Goal: Answer question/provide support

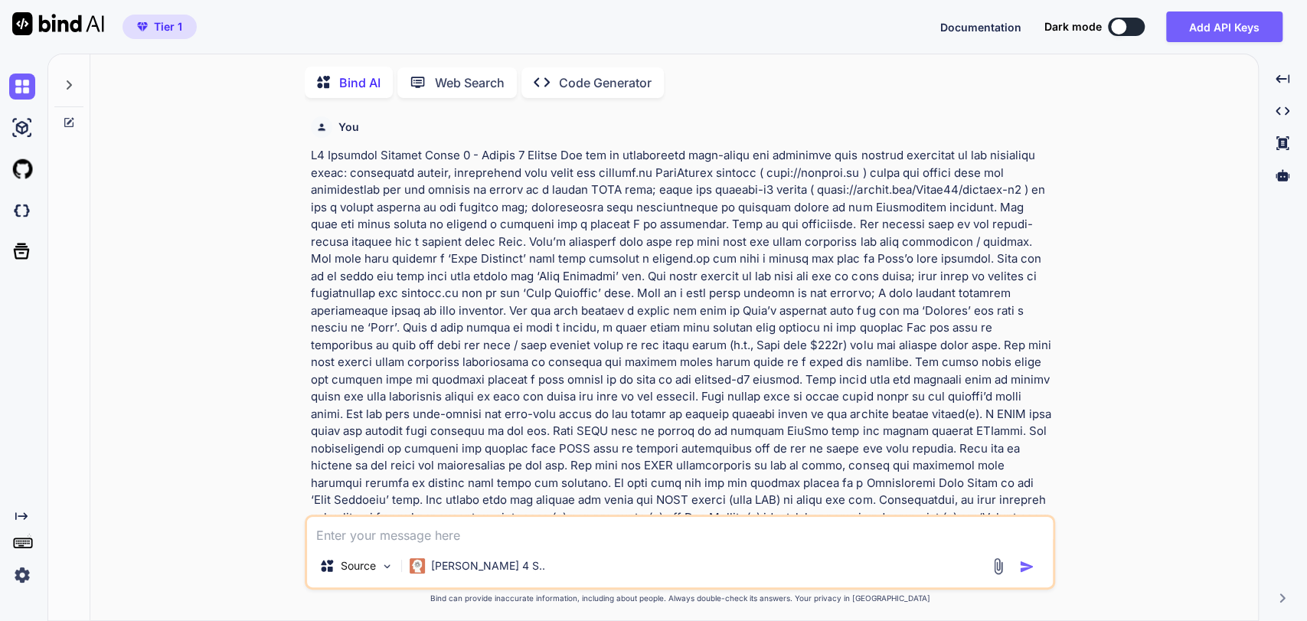
type textarea "x"
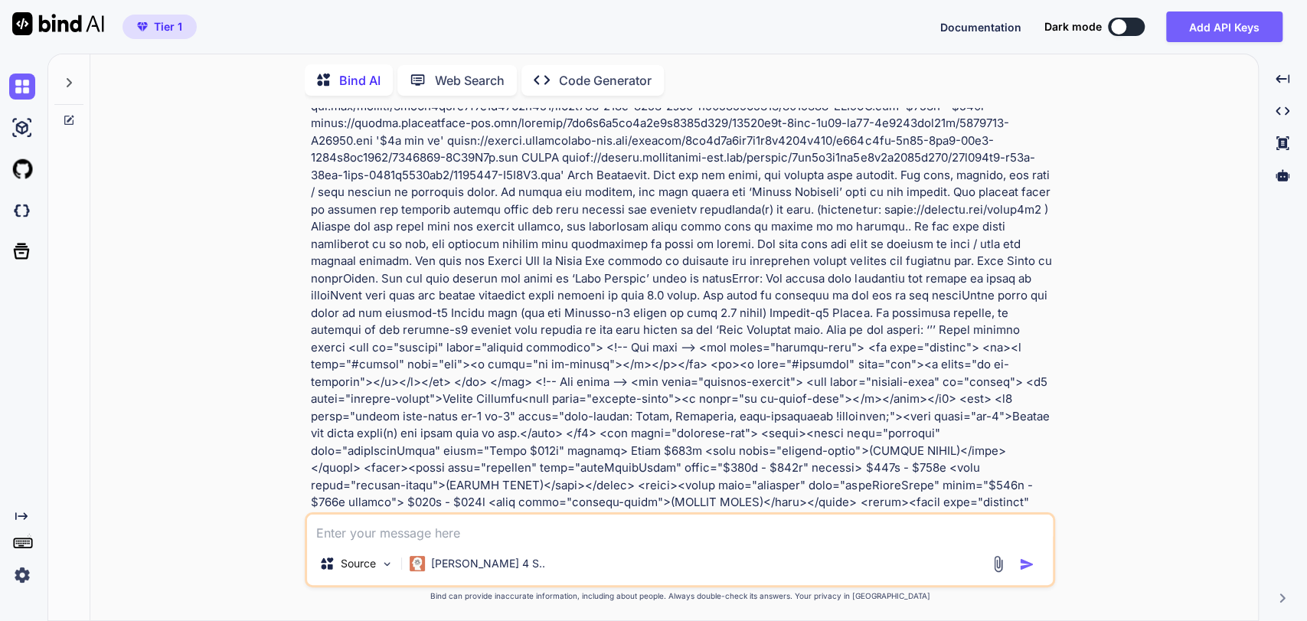
scroll to position [1570, 0]
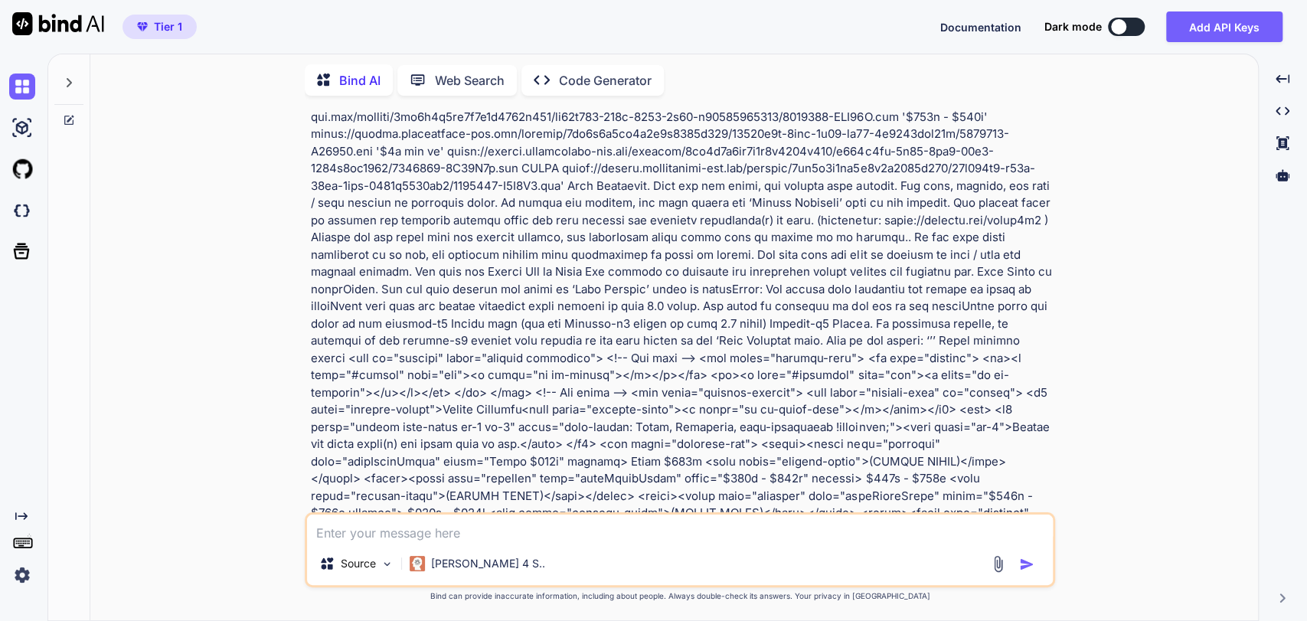
click at [76, 76] on div at bounding box center [68, 78] width 29 height 53
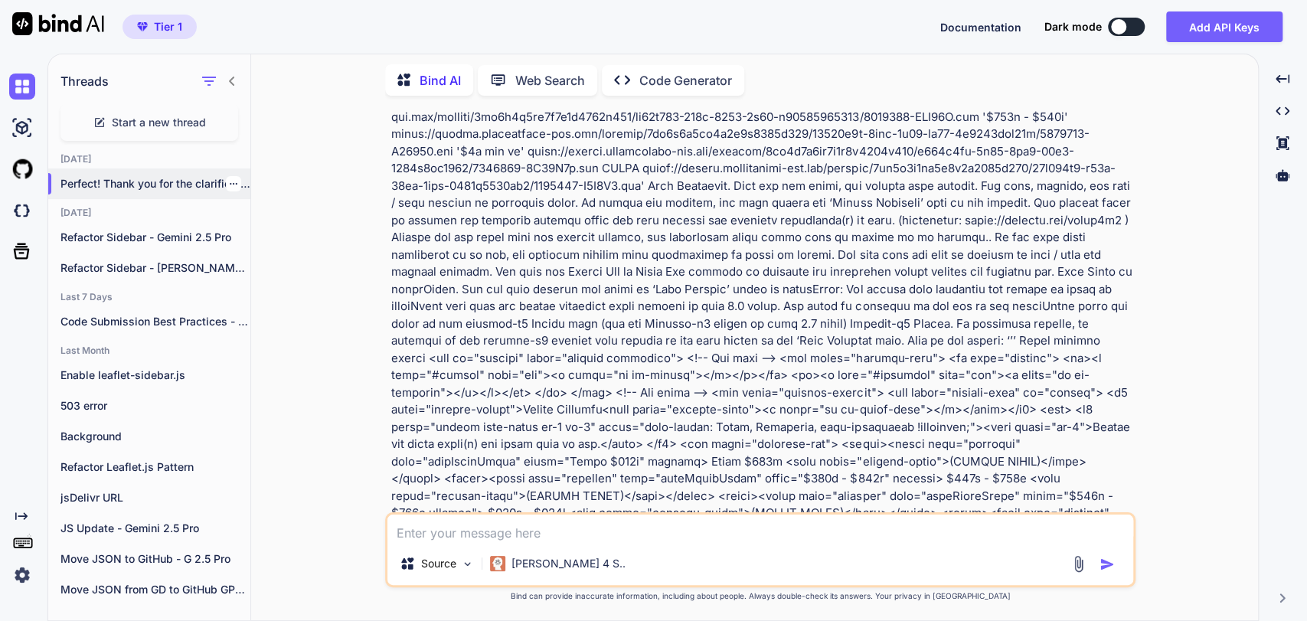
click at [226, 185] on div at bounding box center [233, 183] width 15 height 15
click at [229, 181] on icon "button" at bounding box center [233, 183] width 9 height 9
click at [285, 214] on span "Rename and Save" at bounding box center [297, 211] width 91 height 15
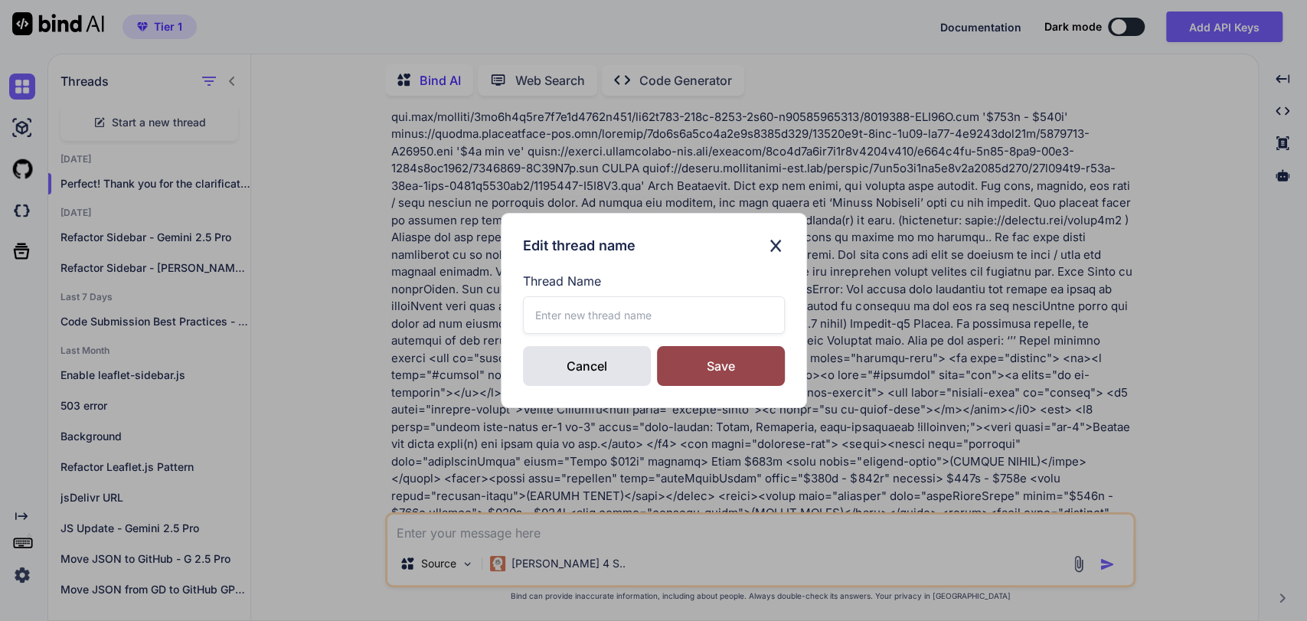
drag, startPoint x: 522, startPoint y: 279, endPoint x: 527, endPoint y: 300, distance: 21.2
click at [523, 282] on label "Thread Name" at bounding box center [654, 281] width 262 height 18
click at [545, 312] on input "text" at bounding box center [654, 315] width 262 height 38
type input "Refactor Sidebar v2 - [PERSON_NAME] 4 Sonnet"
click at [704, 358] on div "Save" at bounding box center [721, 366] width 128 height 40
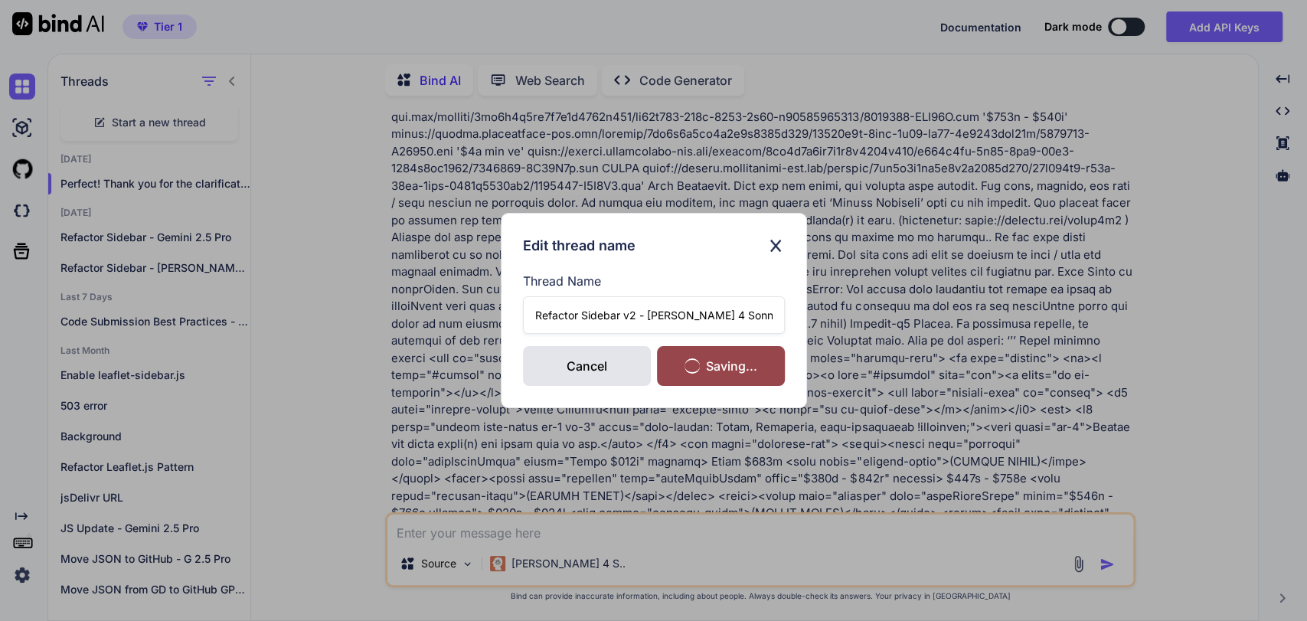
scroll to position [0, 0]
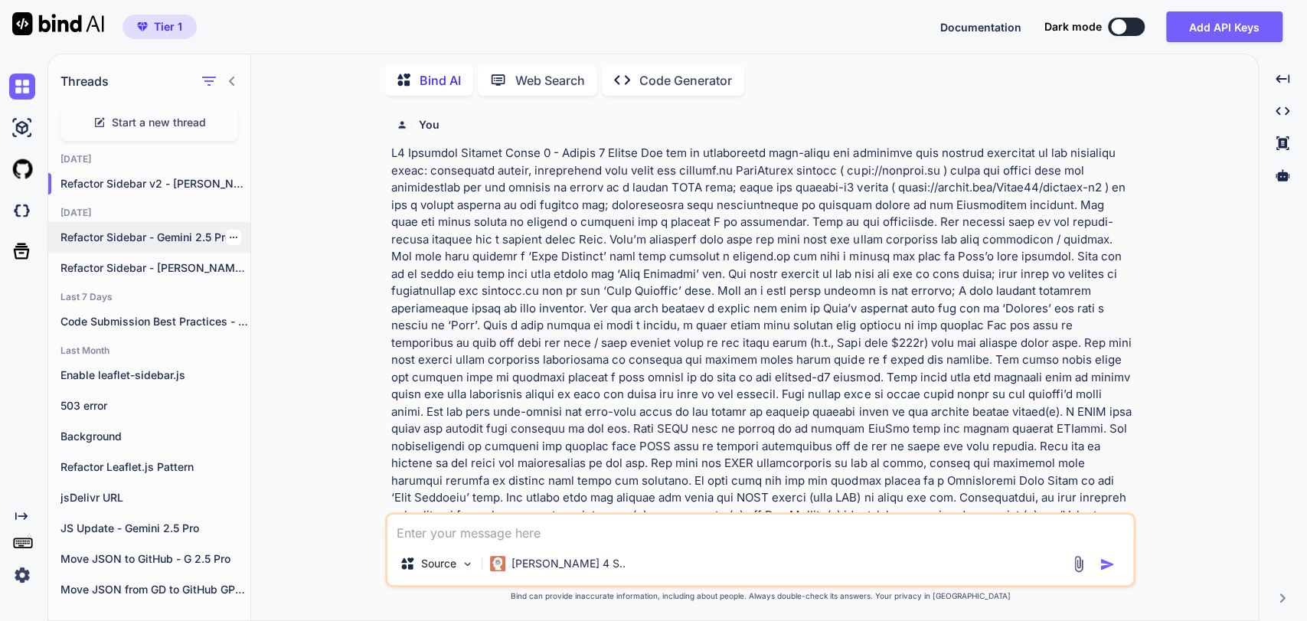
click at [147, 234] on p "Refactor Sidebar - Gemini 2.5 Pro" at bounding box center [155, 237] width 190 height 15
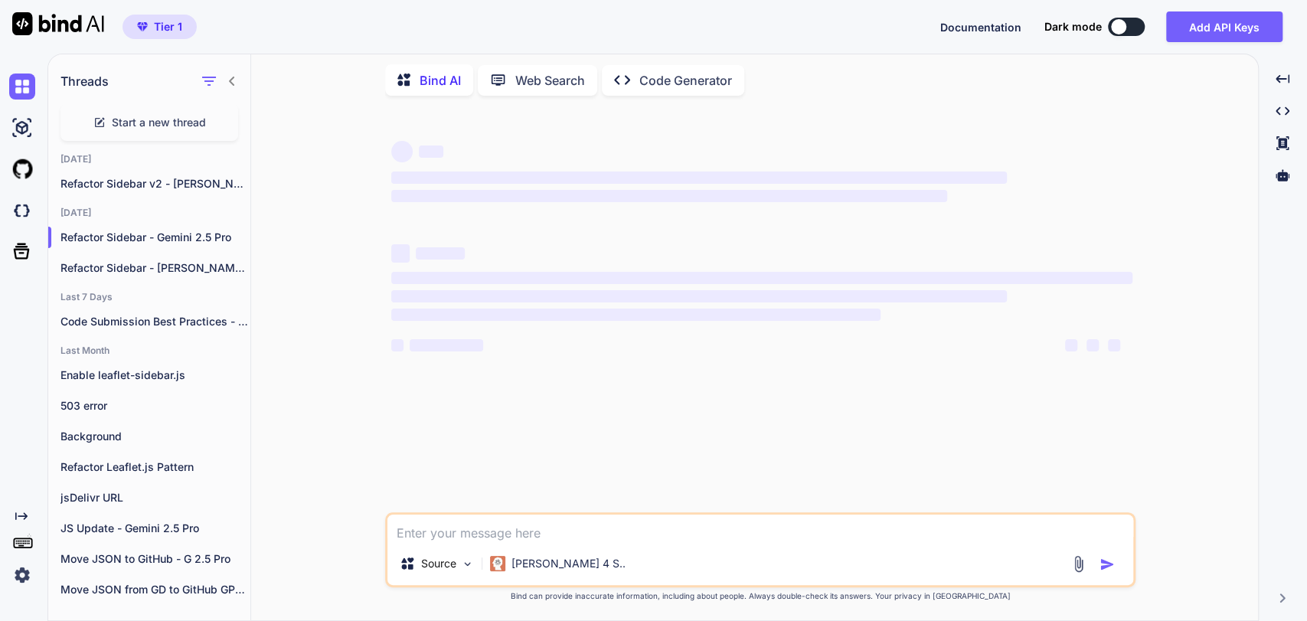
type textarea "x"
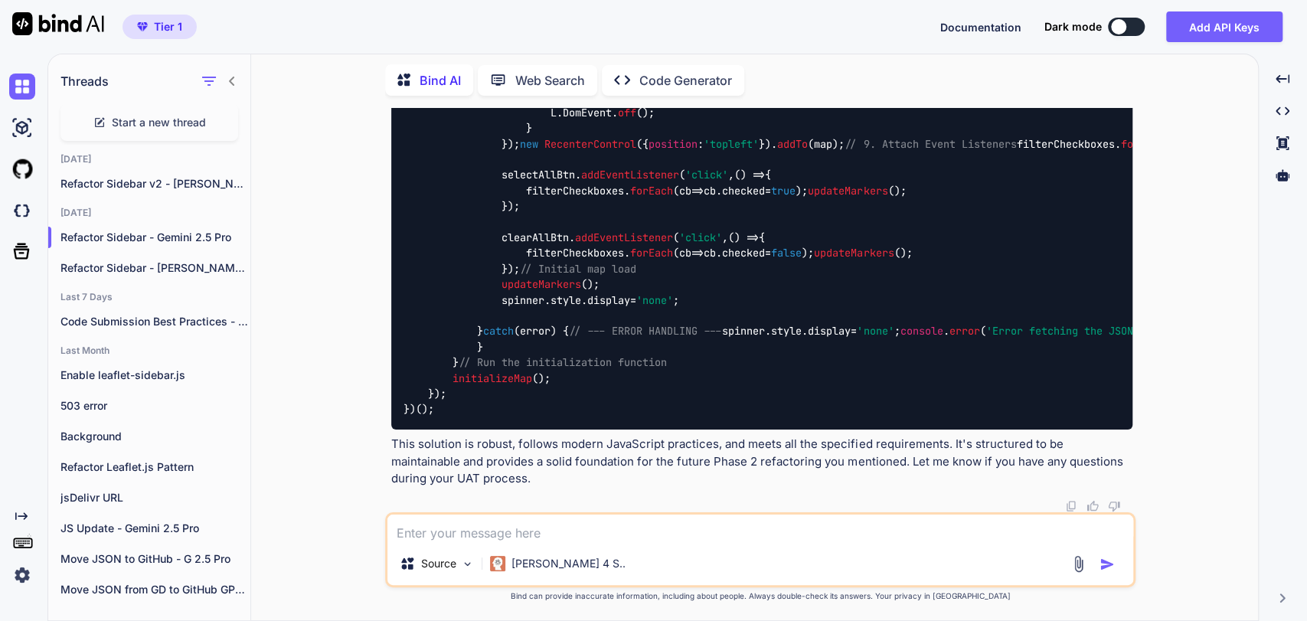
scroll to position [12181, 0]
click at [404, 537] on textarea at bounding box center [760, 529] width 746 height 28
type textarea "T"
type textarea "x"
type textarea "Th"
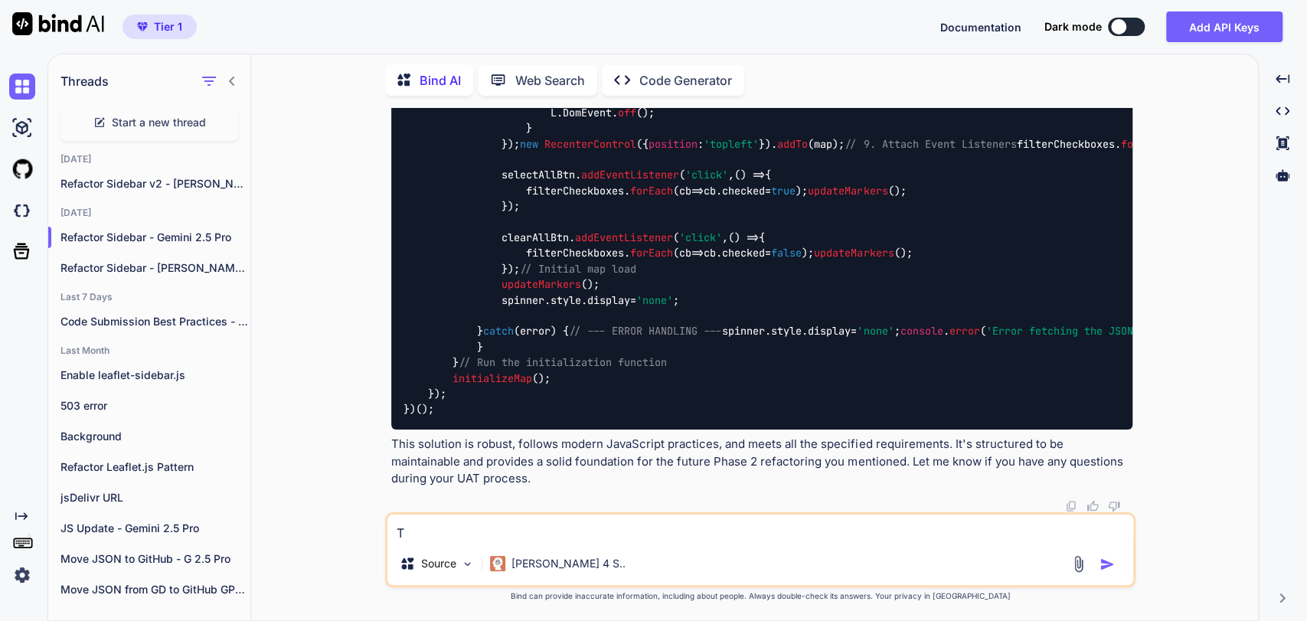
type textarea "x"
type textarea "Tha"
type textarea "x"
type textarea "Than"
type textarea "x"
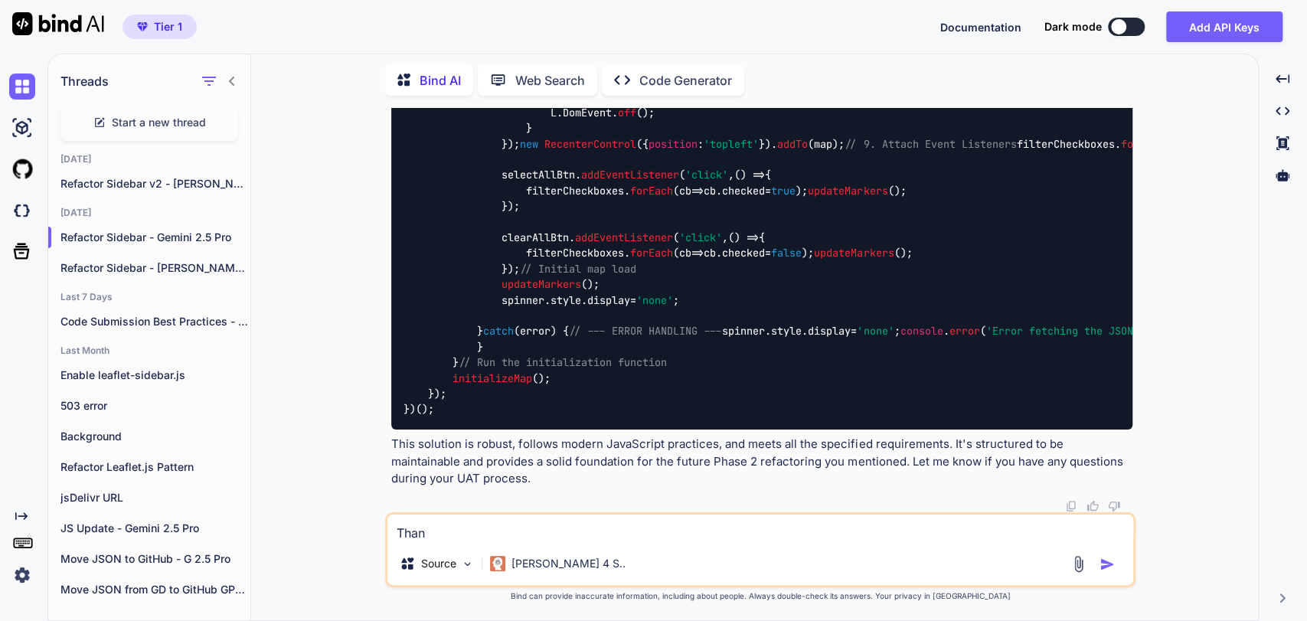
type textarea "Thank"
type textarea "x"
type textarea "Thanks"
type textarea "x"
type textarea "Thanks"
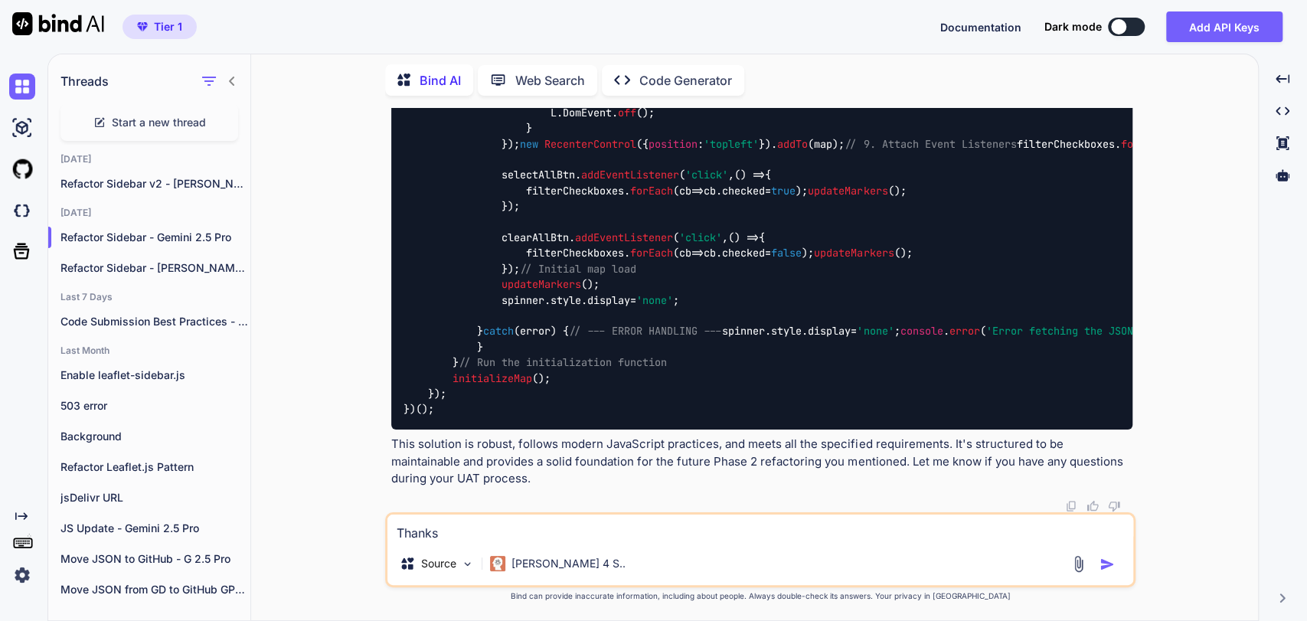
type textarea "x"
type textarea "Thanks y"
type textarea "x"
type textarea "Thanks"
type textarea "x"
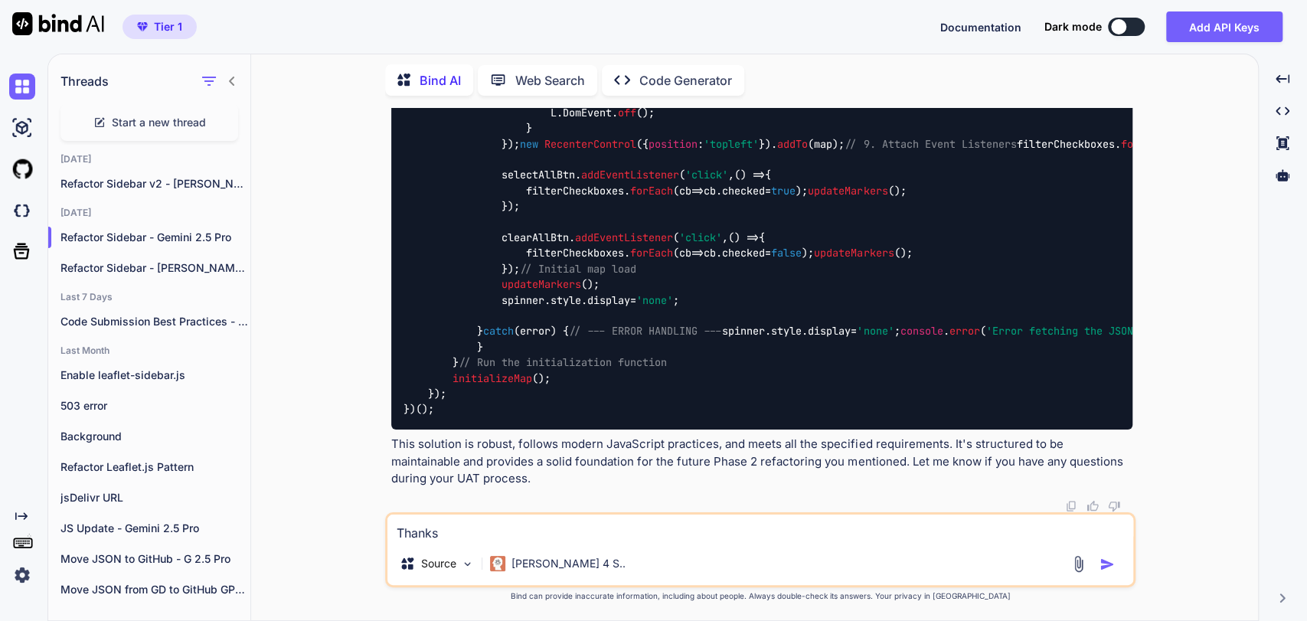
type textarea "Thanks"
type textarea "x"
type textarea "Thank"
type textarea "x"
type textarea "Thank"
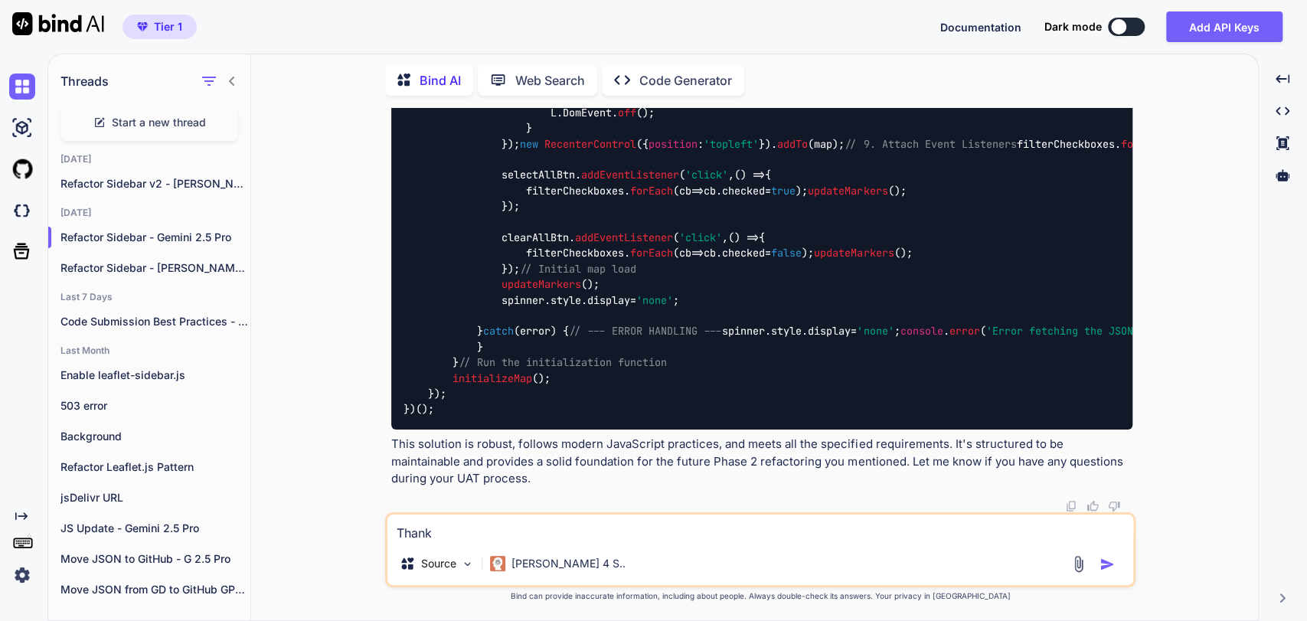
type textarea "x"
type textarea "Thank y"
type textarea "x"
type textarea "Thank yo"
type textarea "x"
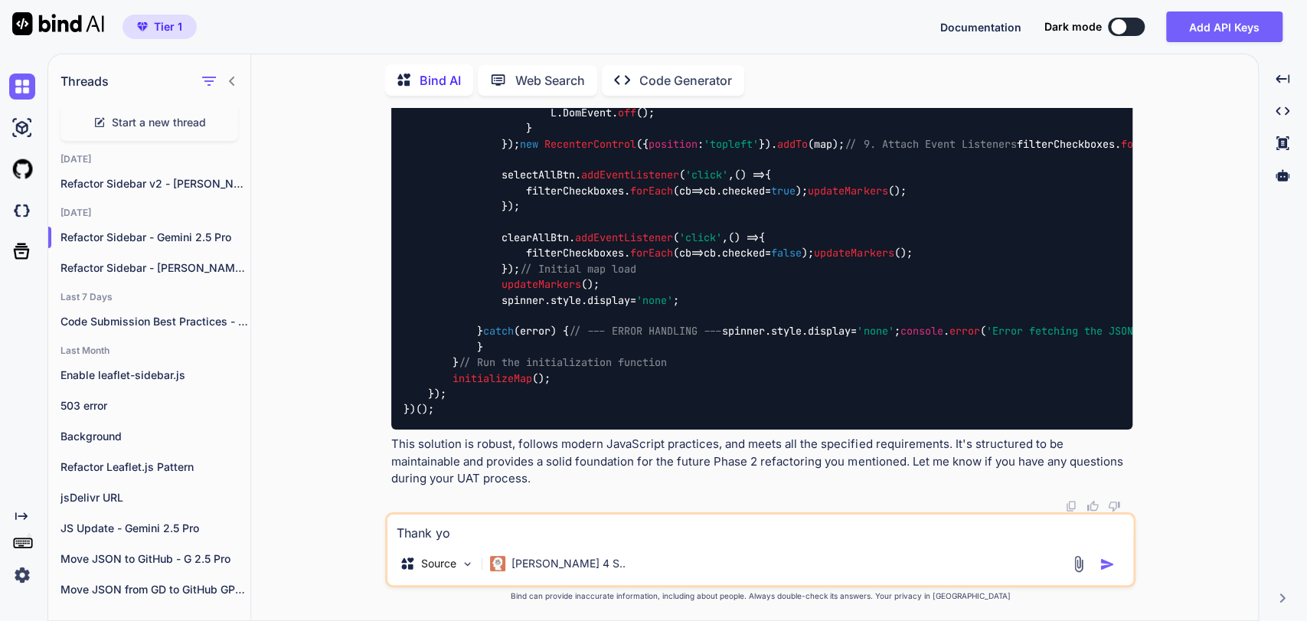
type textarea "Thank you"
type textarea "x"
type textarea "Thank you."
type textarea "x"
type textarea "Thank you."
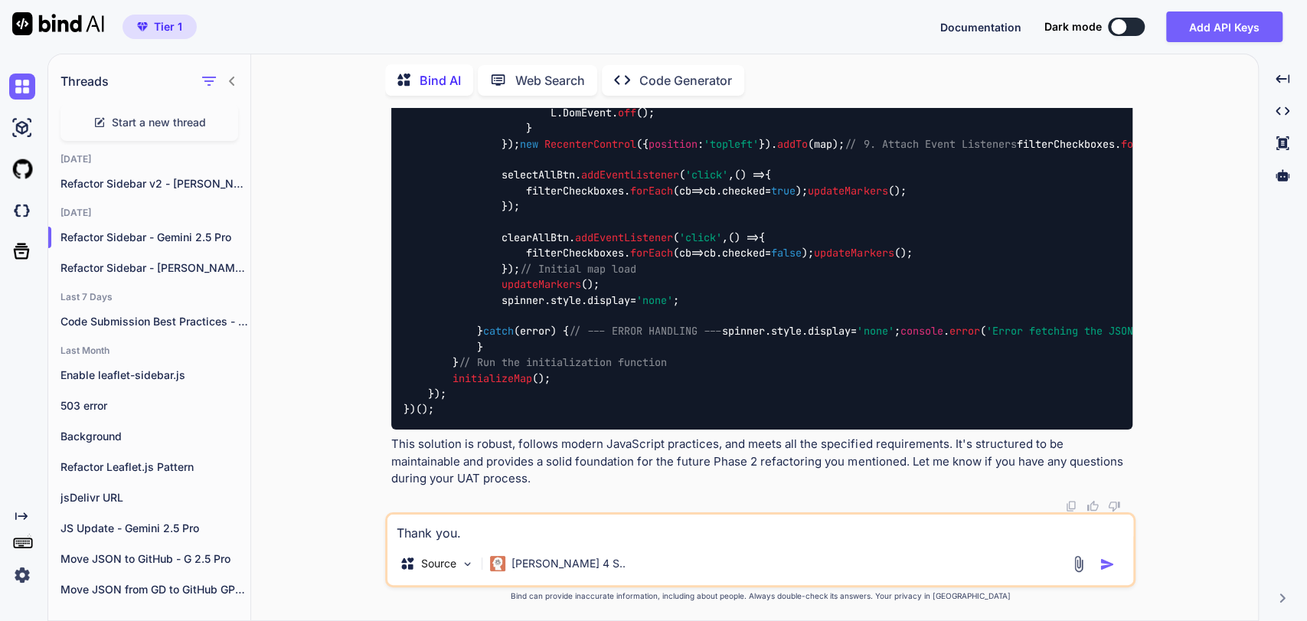
type textarea "x"
type textarea "Thank you. I"
type textarea "x"
type textarea "Thank you. I"
type textarea "x"
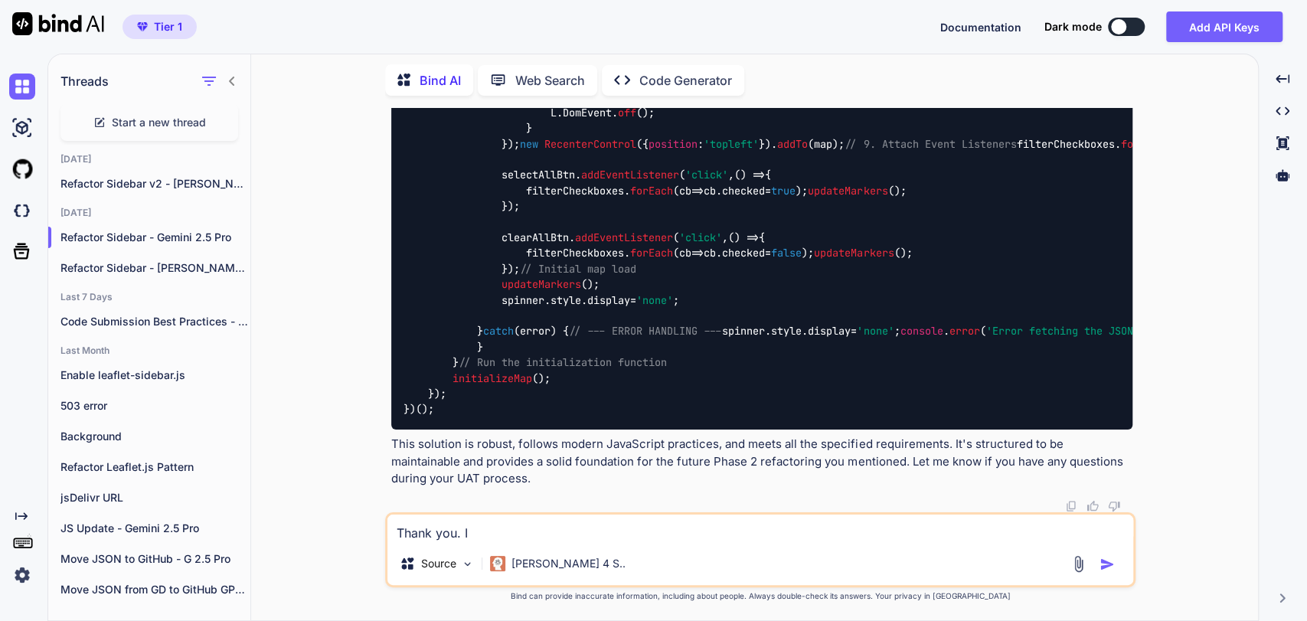
type textarea "Thank you. I h"
type textarea "x"
type textarea "Thank you. I ha"
type textarea "x"
type textarea "Thank you. I hav"
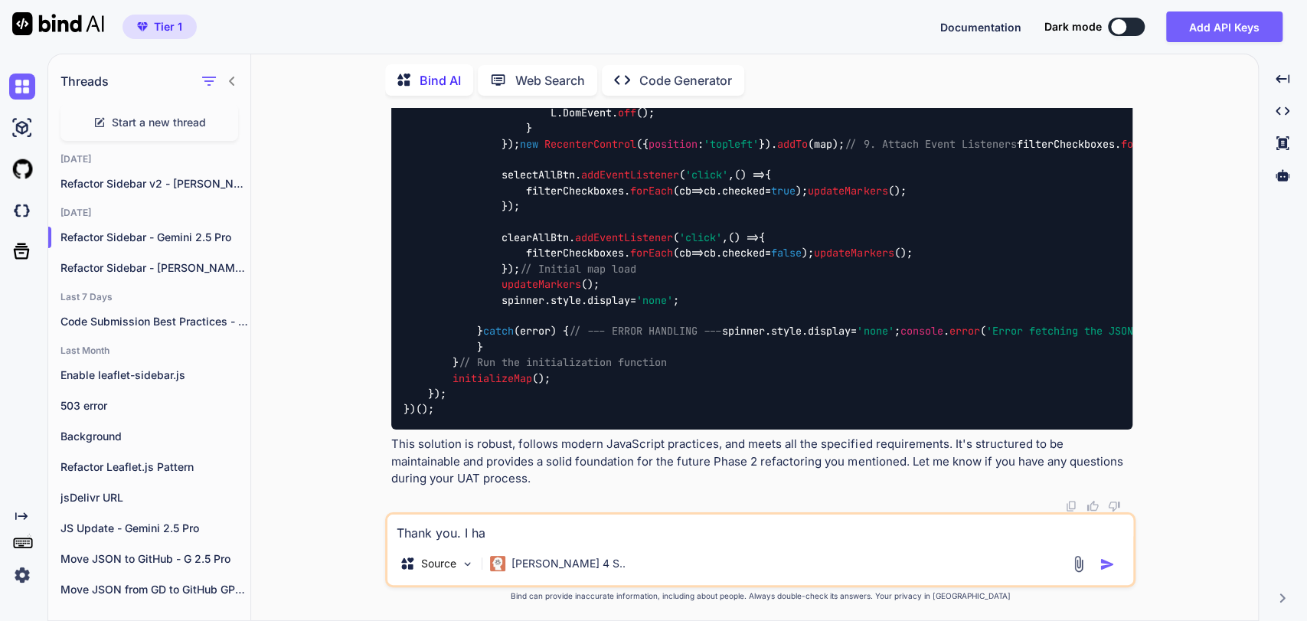
type textarea "x"
type textarea "Thank you. I have"
type textarea "x"
type textarea "Thank you. I have"
type textarea "x"
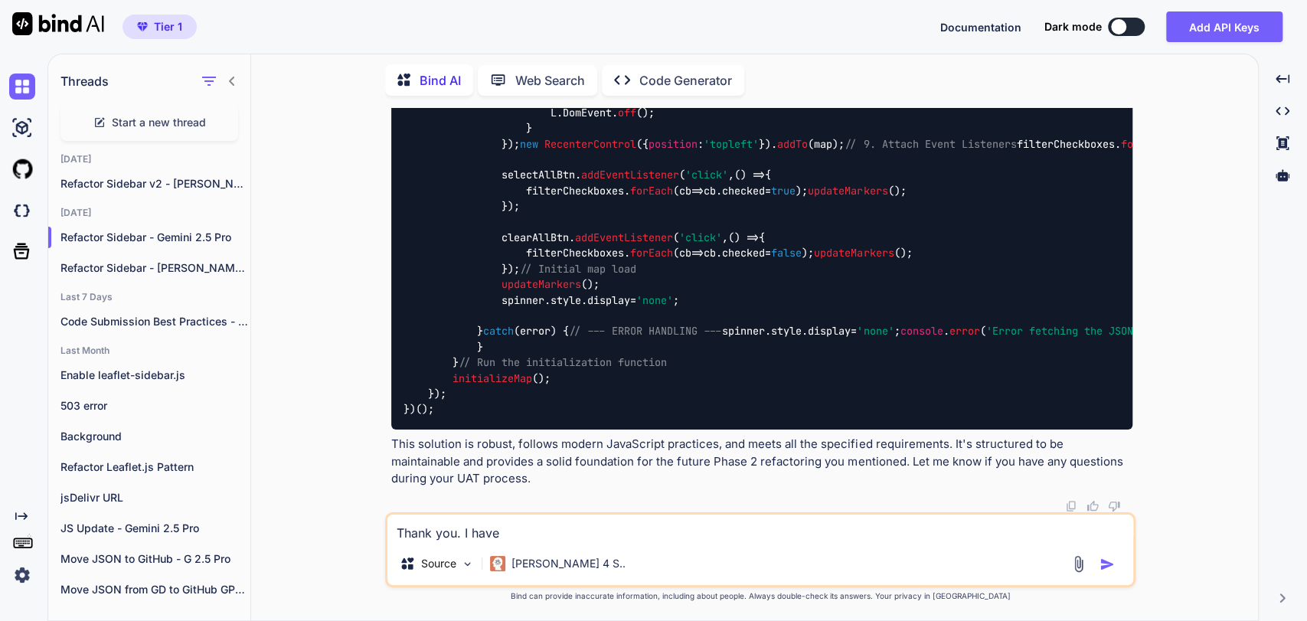
type textarea "Thank you. I have a"
type textarea "x"
type textarea "Thank you. I have ap"
type textarea "x"
type textarea "Thank you. I have app"
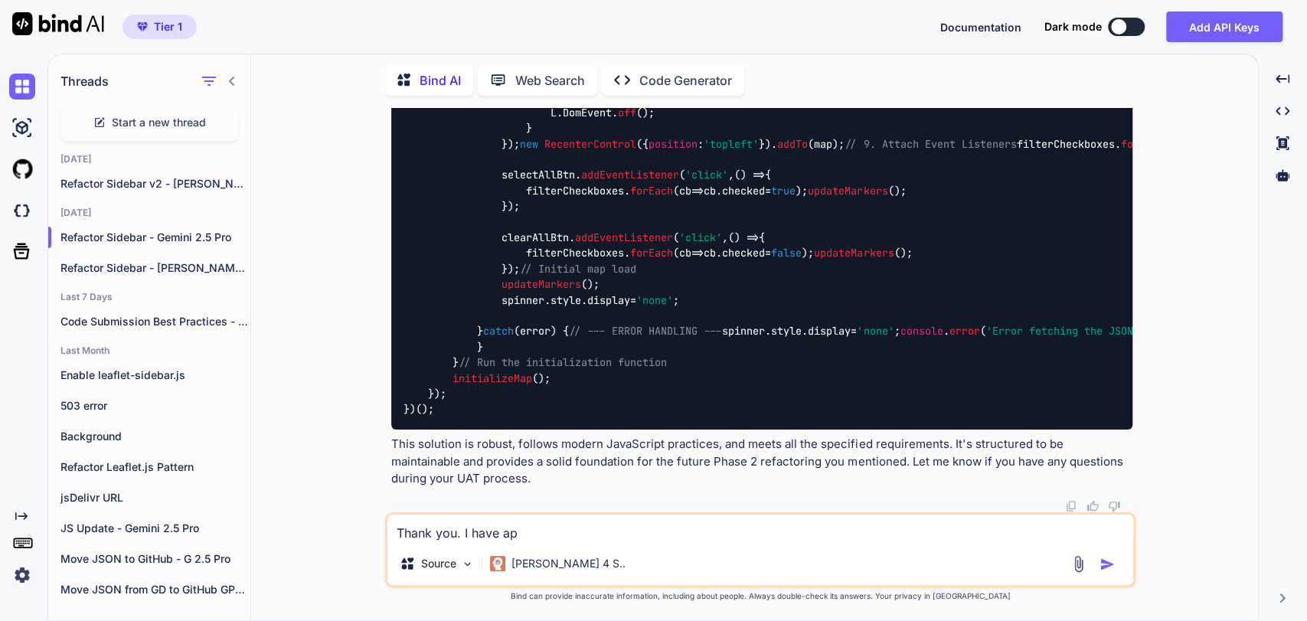
type textarea "x"
type textarea "Thank you. I have appl"
type textarea "x"
type textarea "Thank you. I have appli"
type textarea "x"
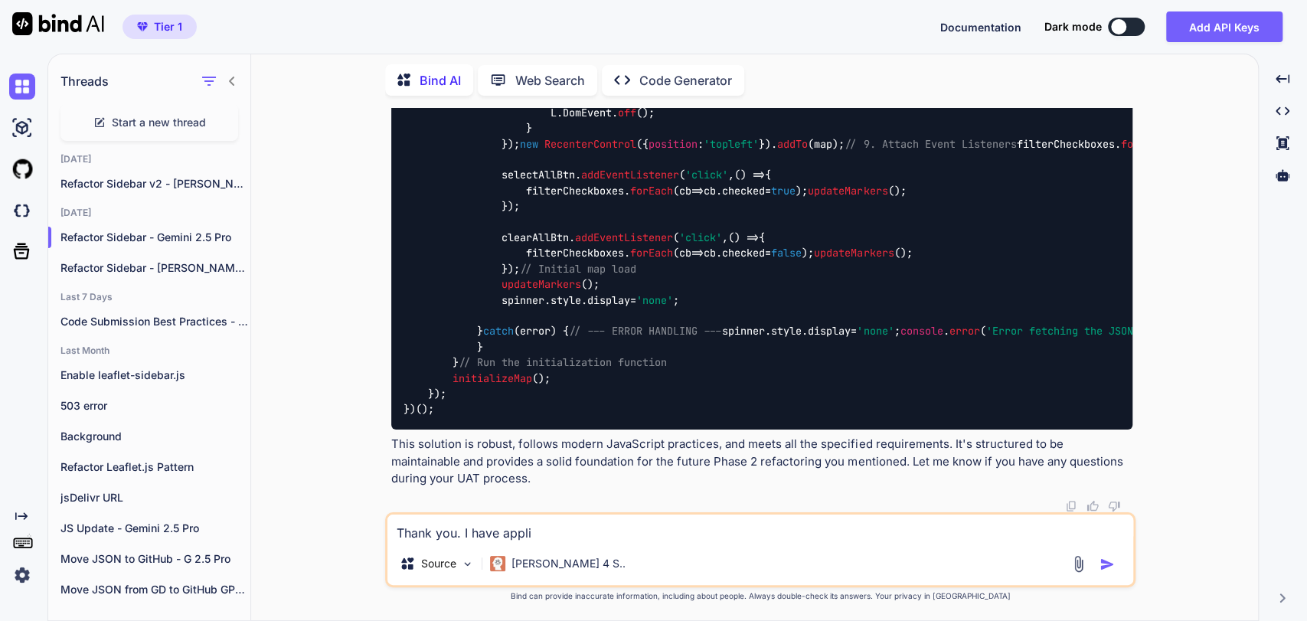
type textarea "Thank you. I have applie"
type textarea "x"
type textarea "Thank you. I have applied"
type textarea "x"
type textarea "Thank you. I have applied"
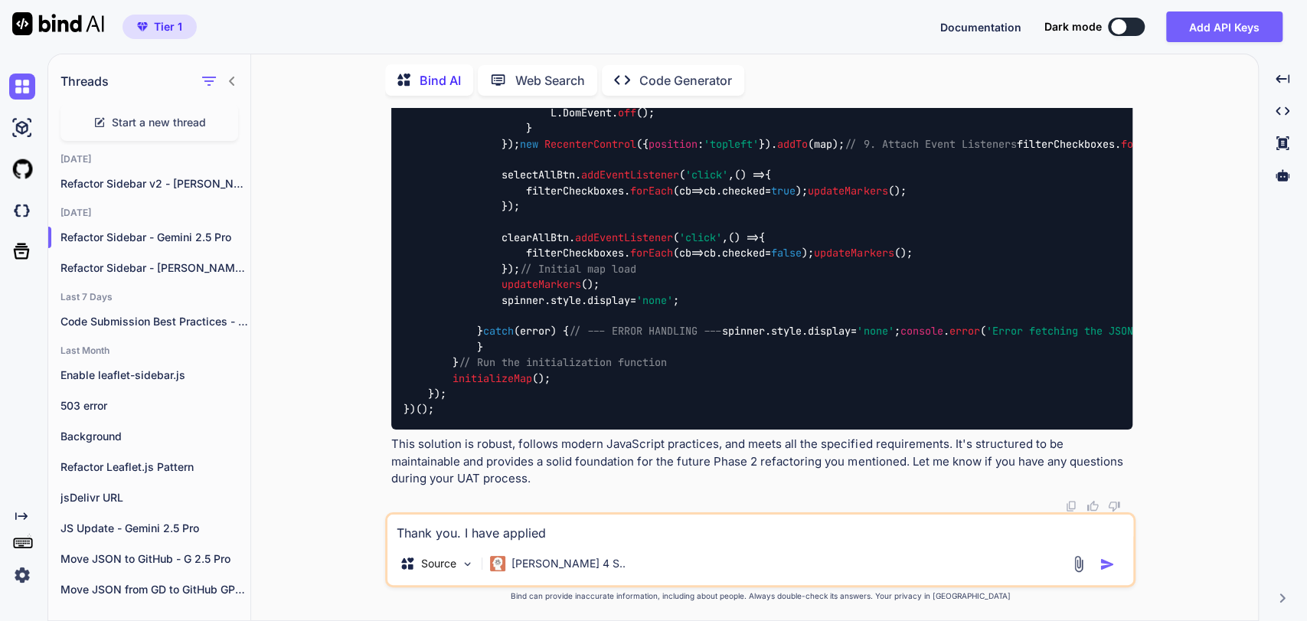
type textarea "x"
type textarea "Thank you. I have applied t"
type textarea "x"
type textarea "Thank you. I have applied th"
type textarea "x"
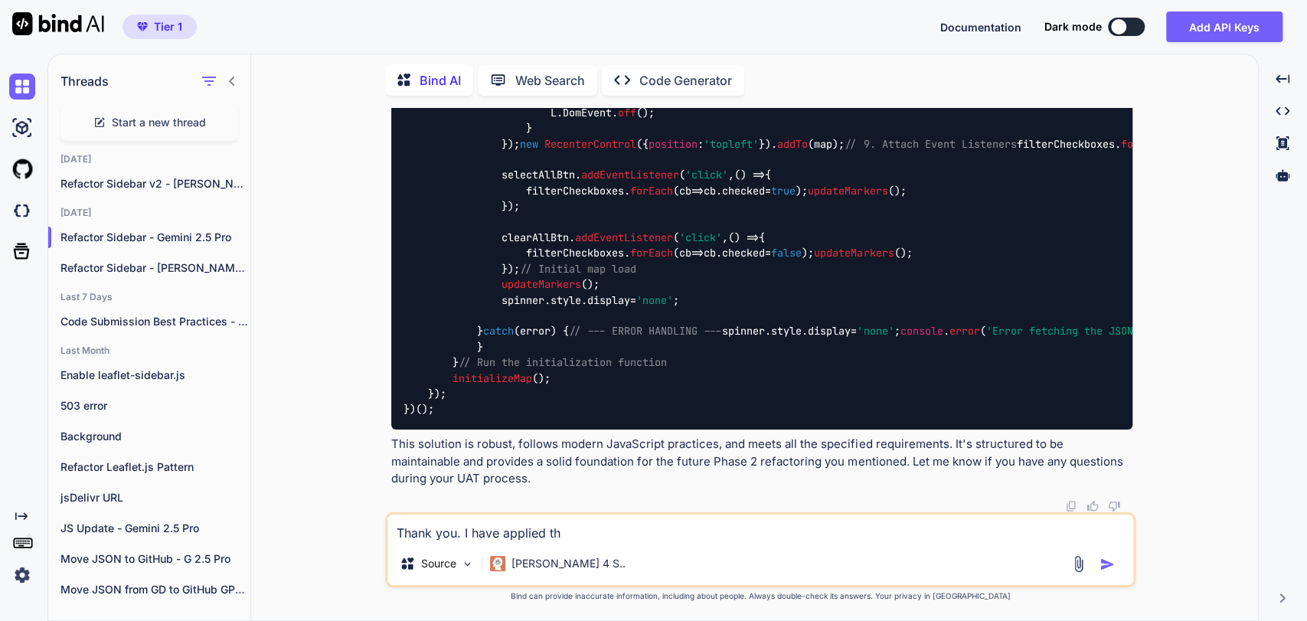
type textarea "Thank you. I have applied the"
type textarea "x"
type textarea "Thank you. I have applied the"
type textarea "x"
type textarea "Thank you. I have applied the u"
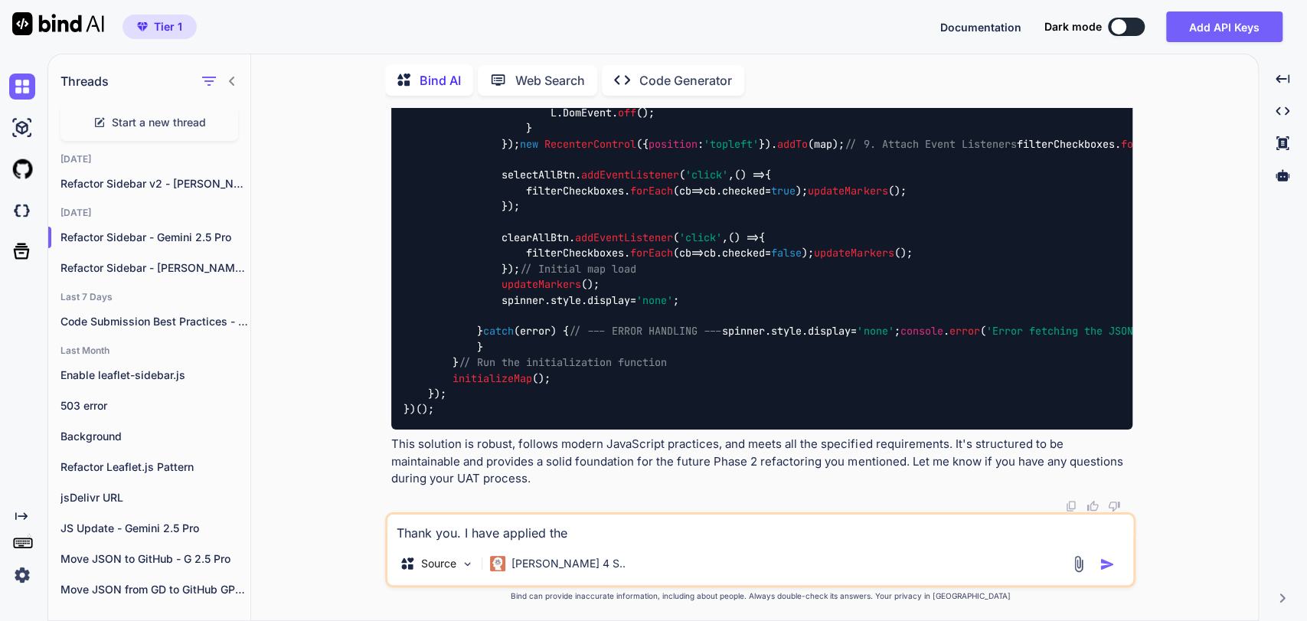
type textarea "x"
type textarea "Thank you. I have applied the up"
type textarea "x"
type textarea "Thank you. I have applied the upd"
type textarea "x"
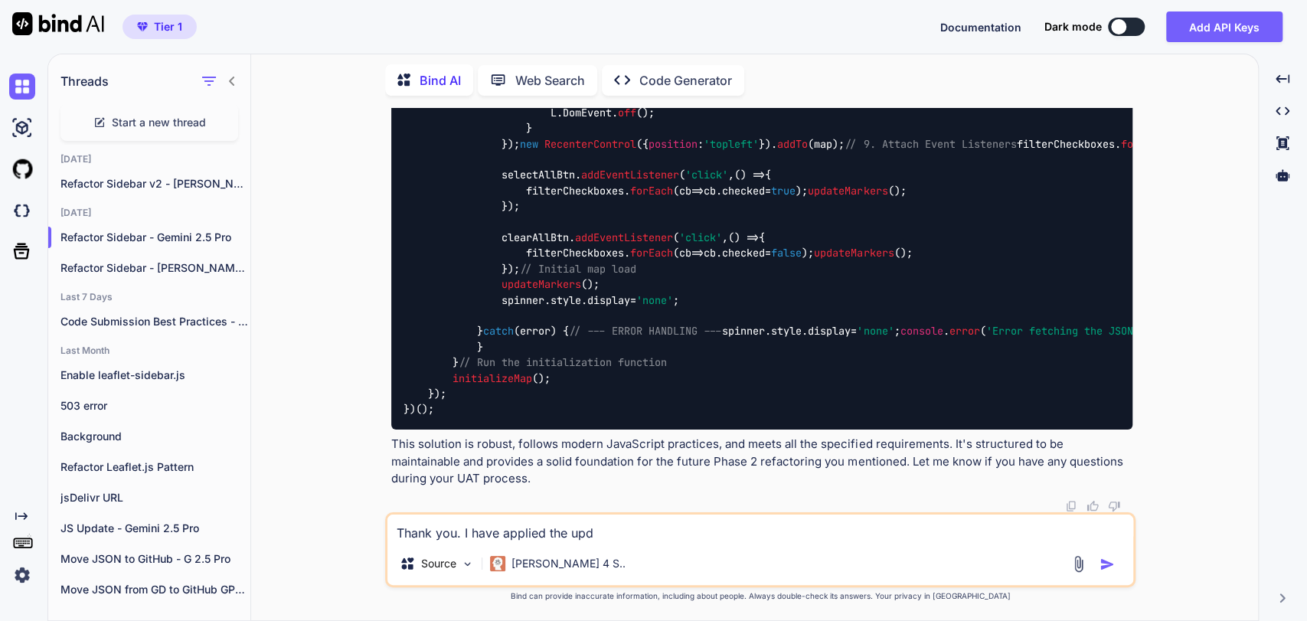
type textarea "Thank you. I have applied the upda"
type textarea "x"
type textarea "Thank you. I have applied the updat"
type textarea "x"
type textarea "Thank you. I have applied the update"
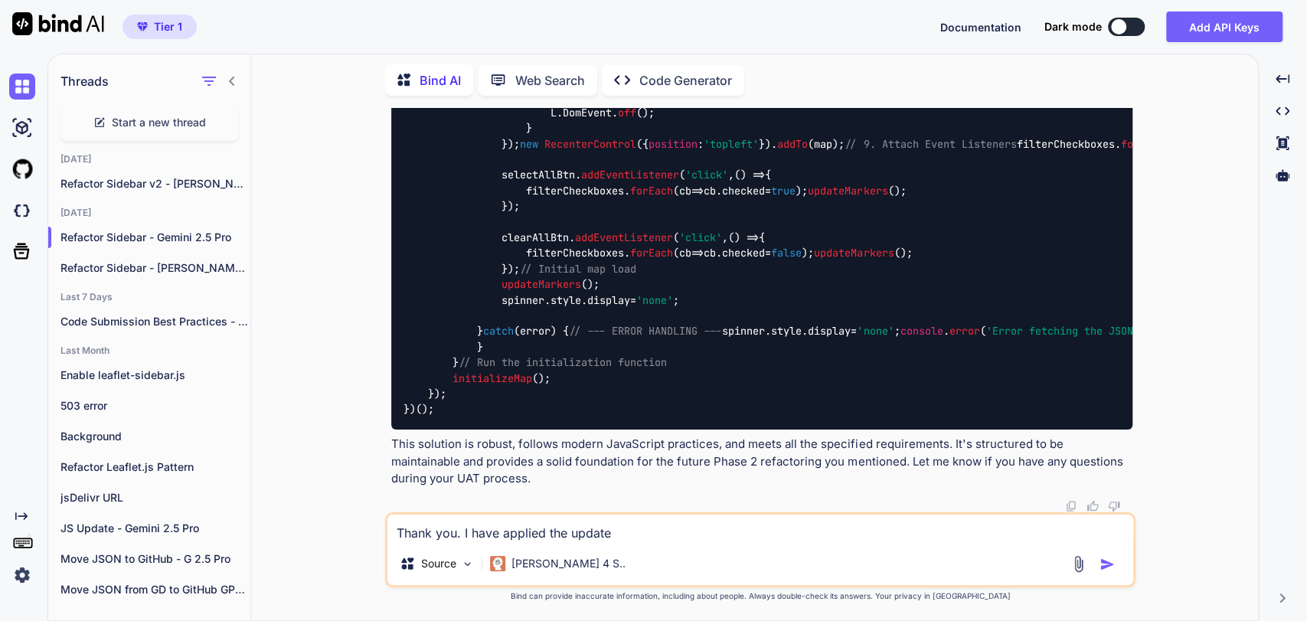
type textarea "x"
type textarea "Thank you. I have applied the updates"
type textarea "x"
type textarea "Thank you. I have applied the updates"
type textarea "x"
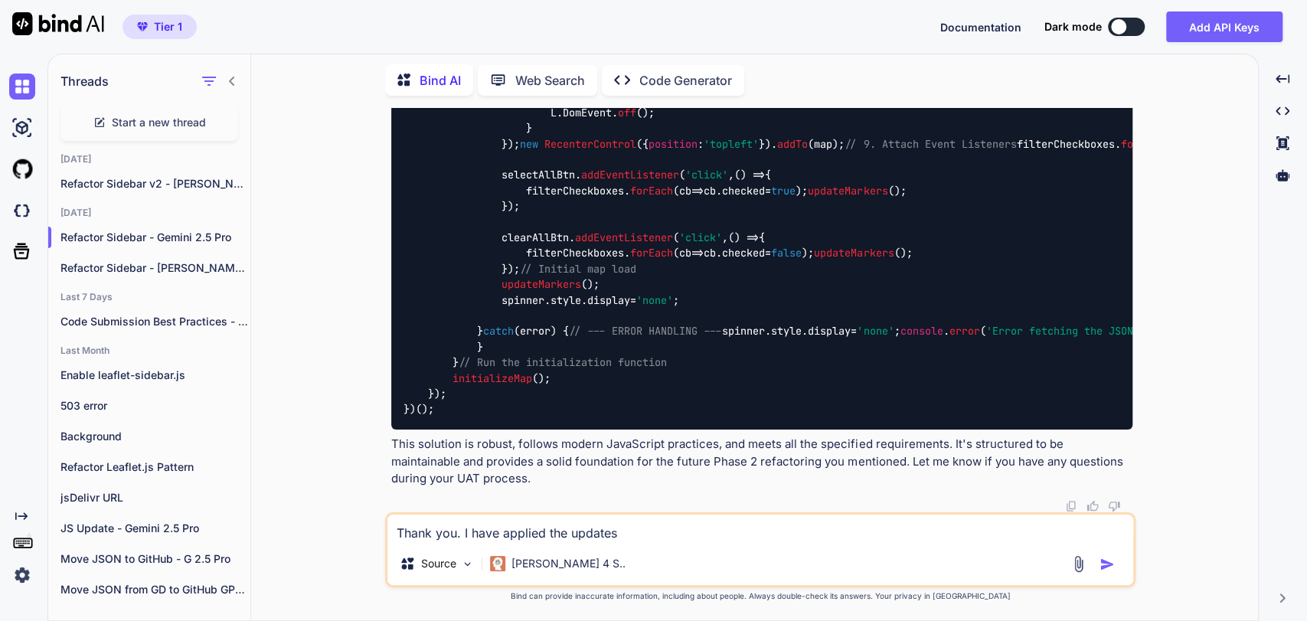
type textarea "Thank you. I have applied the updates a"
type textarea "x"
type textarea "Thank you. I have applied the updates an"
type textarea "x"
type textarea "Thank you. I have applied the updates and"
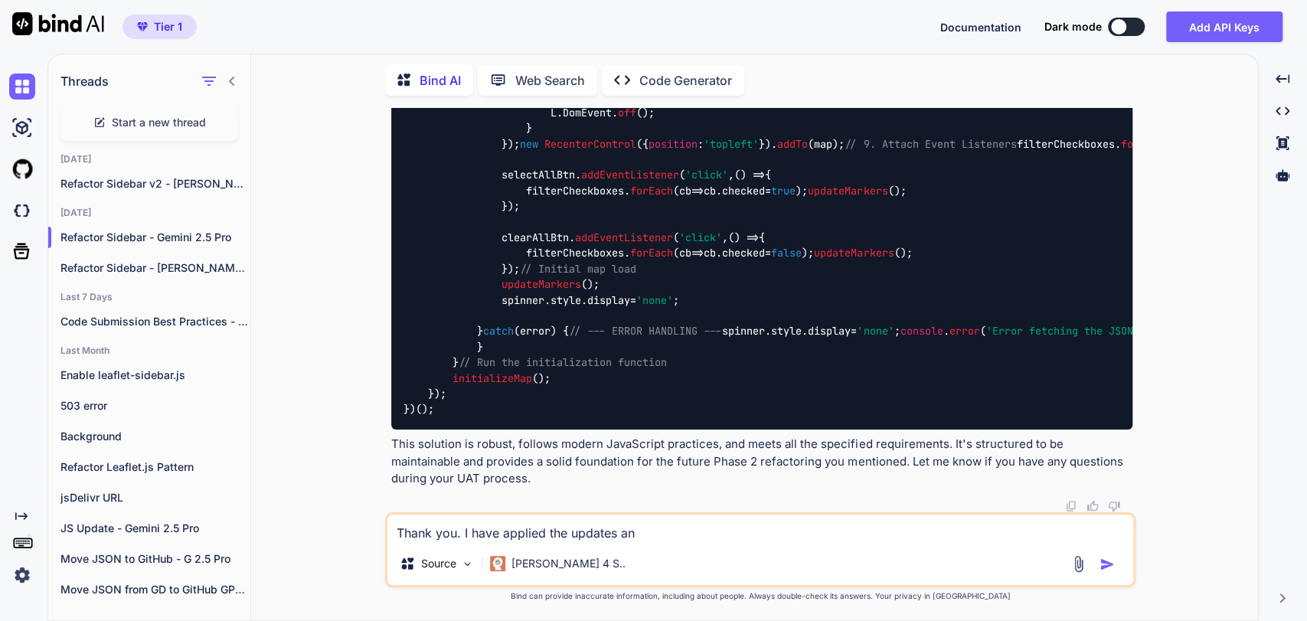
type textarea "x"
type textarea "Thank you. I have applied the updates and"
type textarea "x"
type textarea "Thank you. I have applied the updates and h"
type textarea "x"
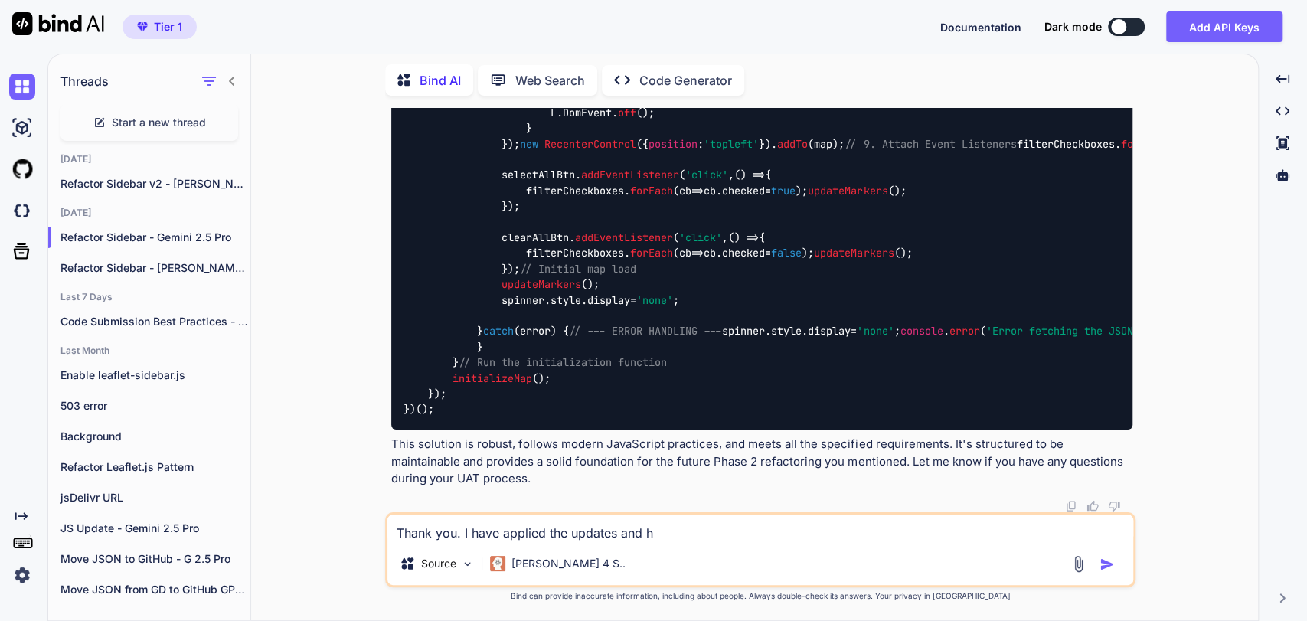
type textarea "Thank you. I have applied the updates and ha"
type textarea "x"
type textarea "Thank you. I have applied the updates and hav"
type textarea "x"
type textarea "Thank you. I have applied the updates and have"
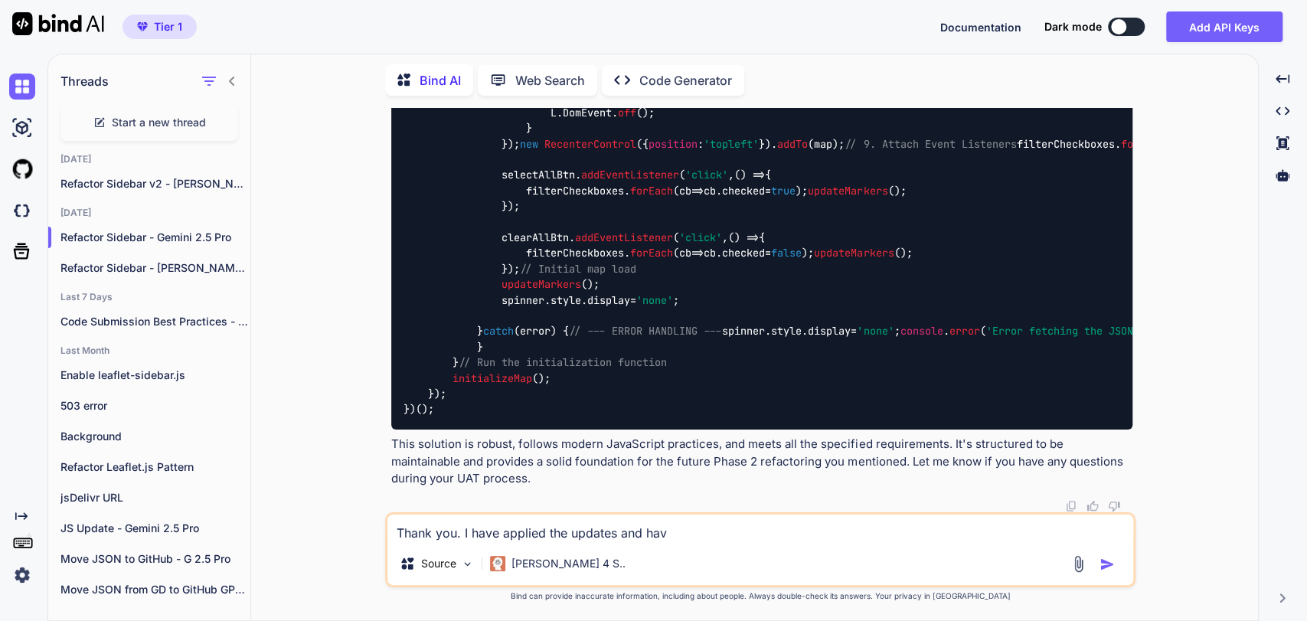
type textarea "x"
type textarea "Thank you. I have applied the updates and have"
type textarea "x"
type textarea "Thank you. I have applied the updates and have i"
type textarea "x"
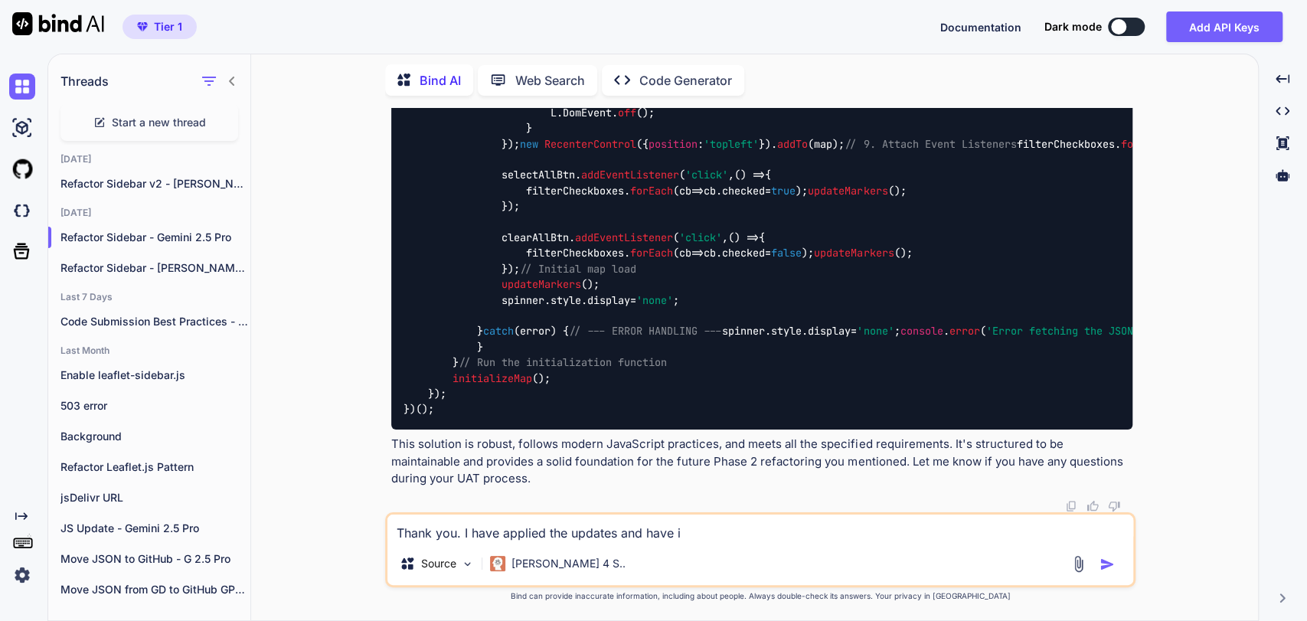
type textarea "Thank you. I have applied the updates and have in"
type textarea "x"
type textarea "Thank you. I have applied the updates and have ini"
type textarea "x"
type textarea "Thank you. I have applied the updates and have init"
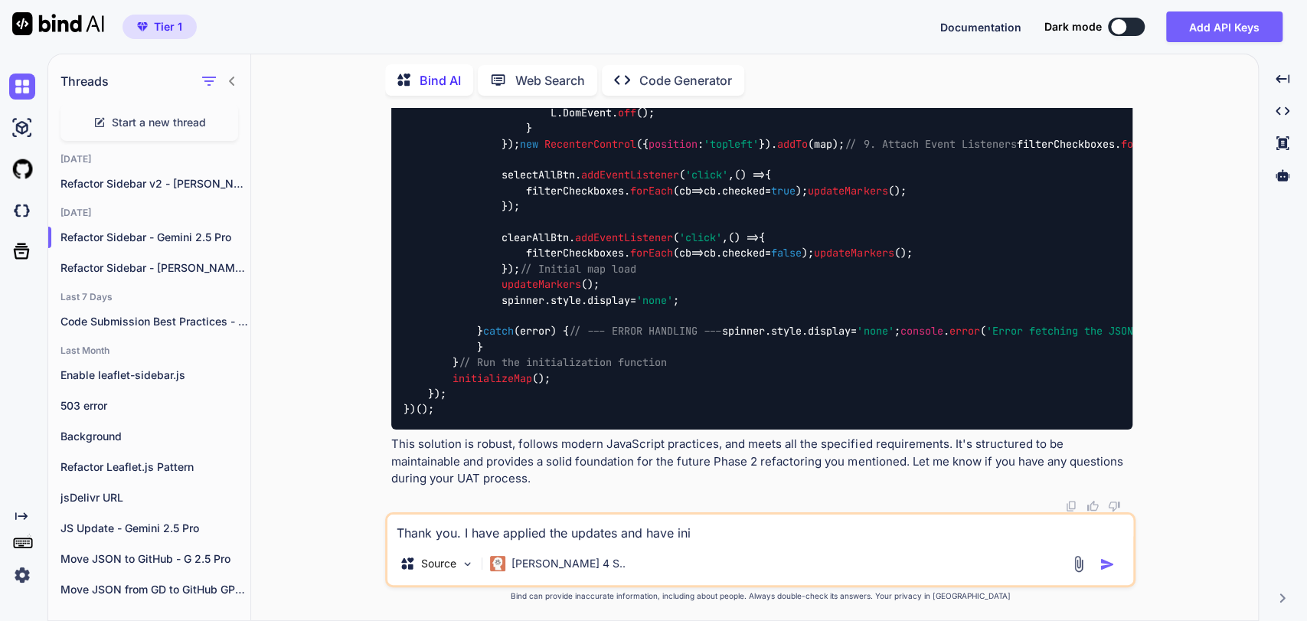
type textarea "x"
type textarea "Thank you. I have applied the updates and have initi"
type textarea "x"
type textarea "Thank you. I have applied the updates and have initia"
type textarea "x"
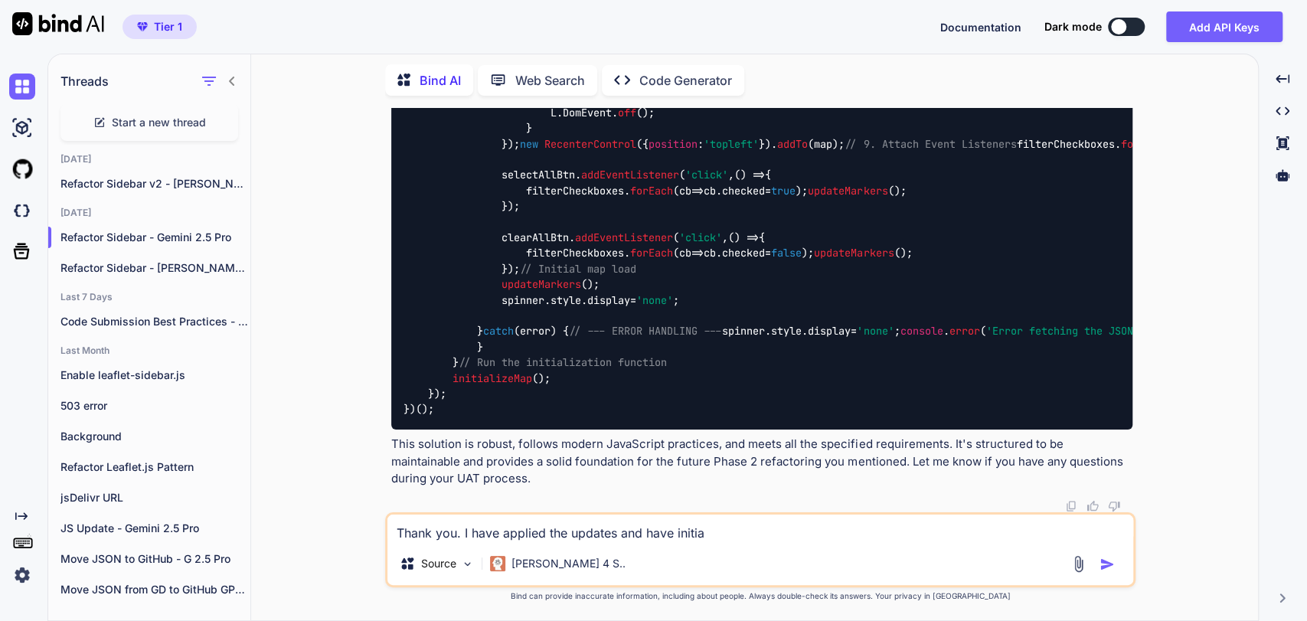
type textarea "Thank you. I have applied the updates and have initial"
type textarea "x"
type textarea "Thank you. I have applied the updates and have initiall"
type textarea "x"
type textarea "Thank you. I have applied the updates and have initially"
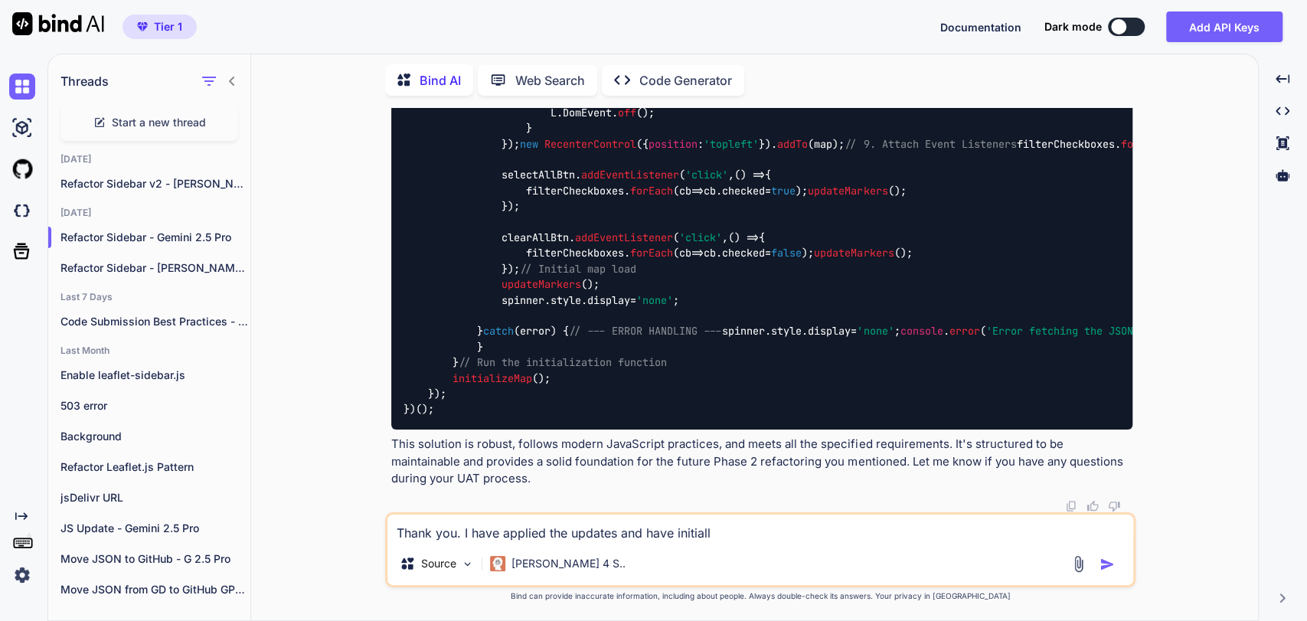
type textarea "x"
type textarea "Thank you. I have applied the updates and have initially"
type textarea "x"
type textarea "Thank you. I have applied the updates and have initially i"
type textarea "x"
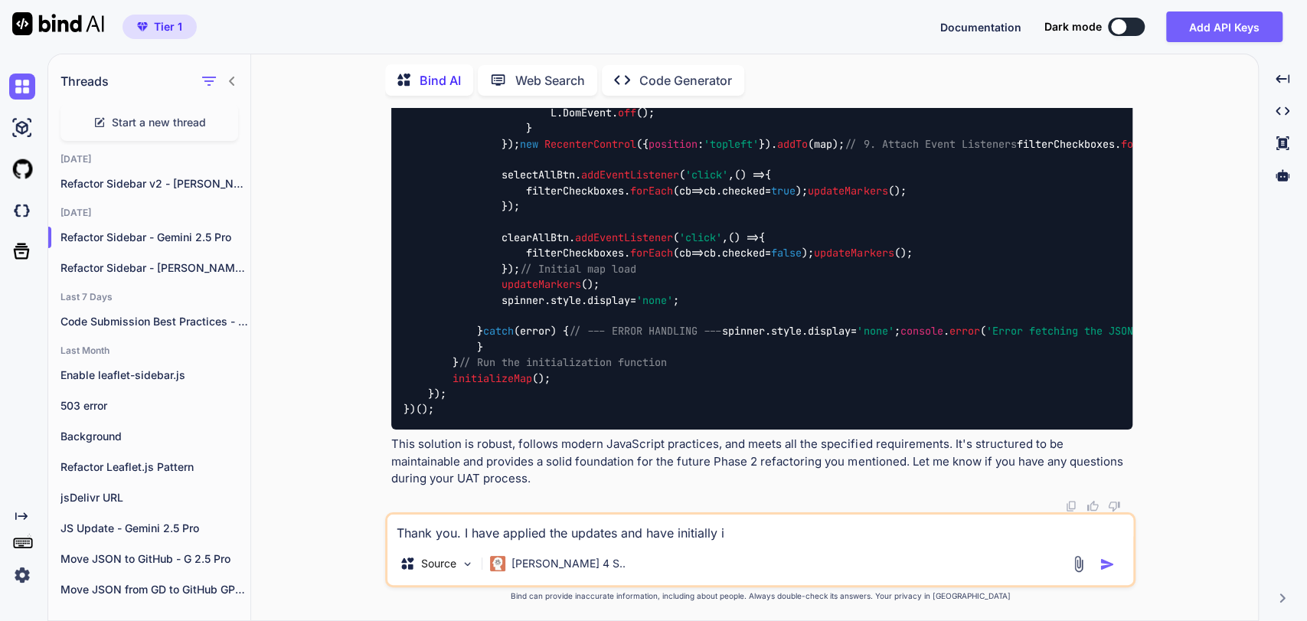
type textarea "Thank you. I have applied the updates and have initially id"
type textarea "x"
type textarea "Thank you. I have applied the updates and have initially ide"
type textarea "x"
type textarea "Thank you. I have applied the updates and have initially idet"
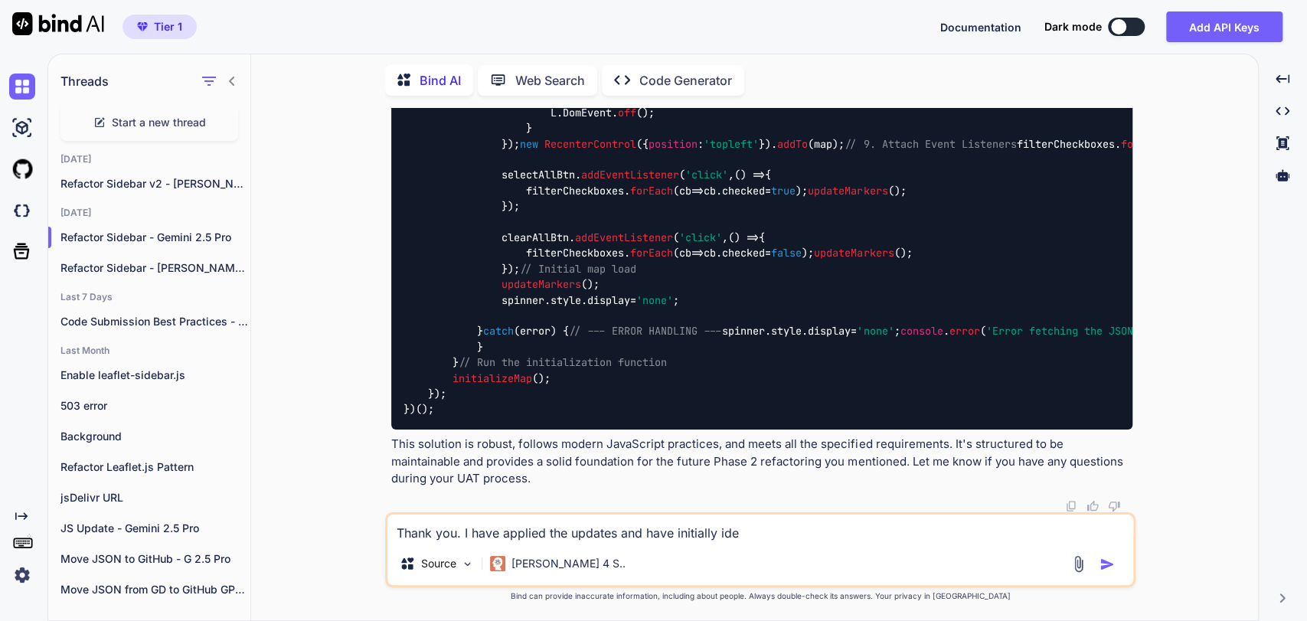
type textarea "x"
type textarea "Thank you. I have applied the updates and have initially ideti"
type textarea "x"
type textarea "Thank you. I have applied the updates and have initially idetif"
type textarea "x"
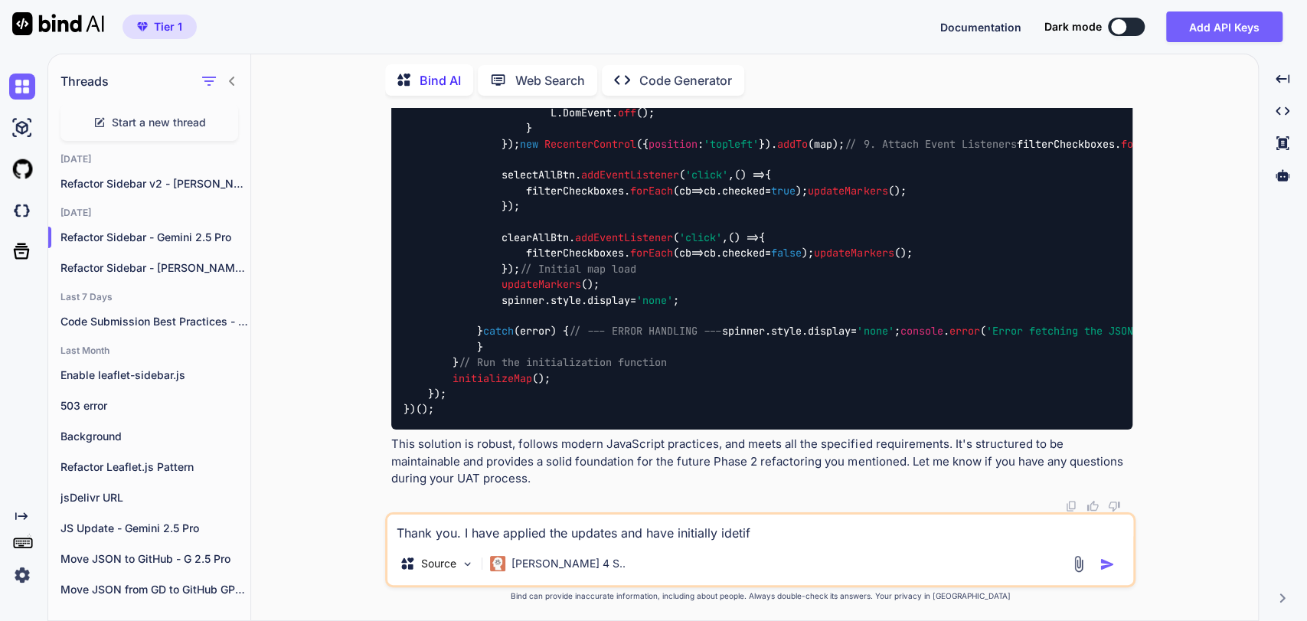
type textarea "Thank you. I have applied the updates and have initially idetifi"
type textarea "x"
type textarea "Thank you. I have applied the updates and have initially idetifie"
type textarea "x"
type textarea "Thank you. I have applied the updates and have initially idetified"
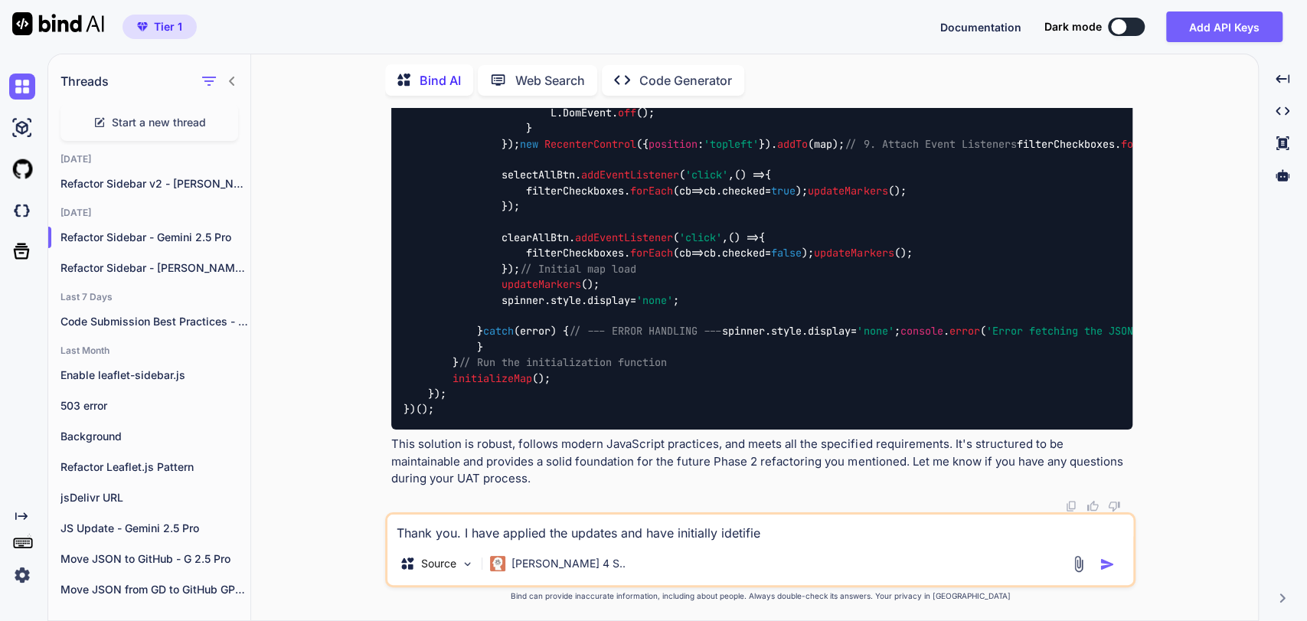
type textarea "x"
type textarea "Thank you. I have applied the updates and have initially idetifie"
type textarea "x"
type textarea "Thank you. I have applied the updates and have initially idetifi"
type textarea "x"
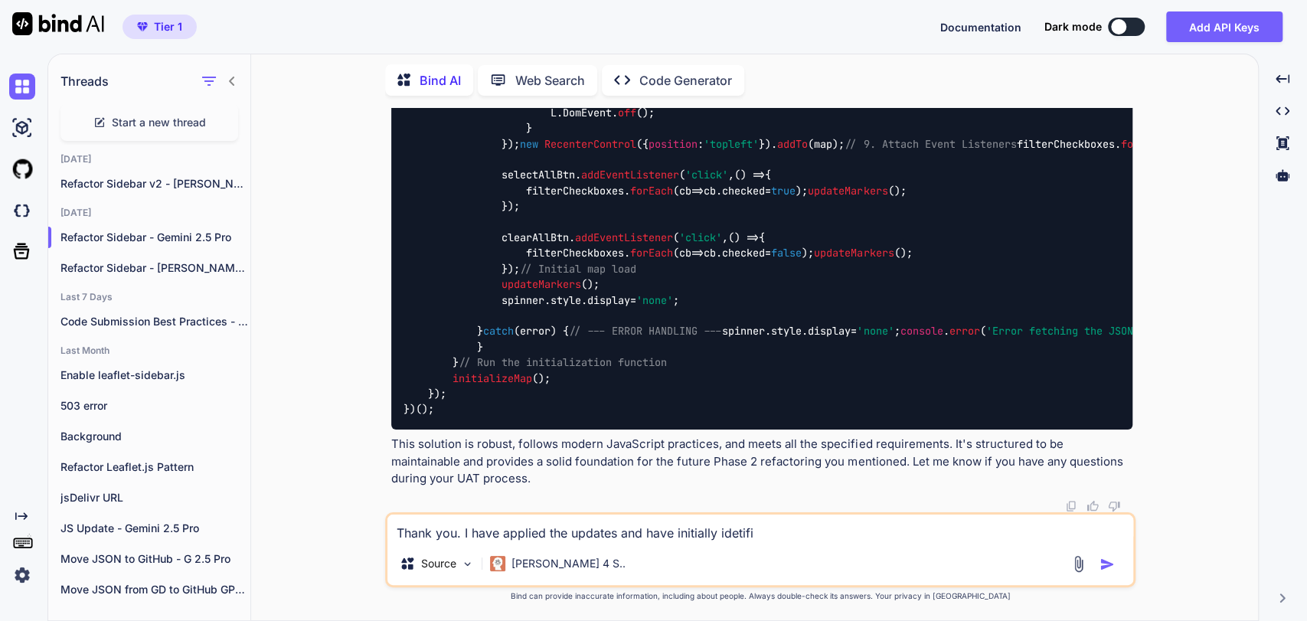
type textarea "Thank you. I have applied the updates and have initially idetif"
type textarea "x"
type textarea "Thank you. I have applied the updates and have initially ideti"
type textarea "x"
type textarea "Thank you. I have applied the updates and have initially idet"
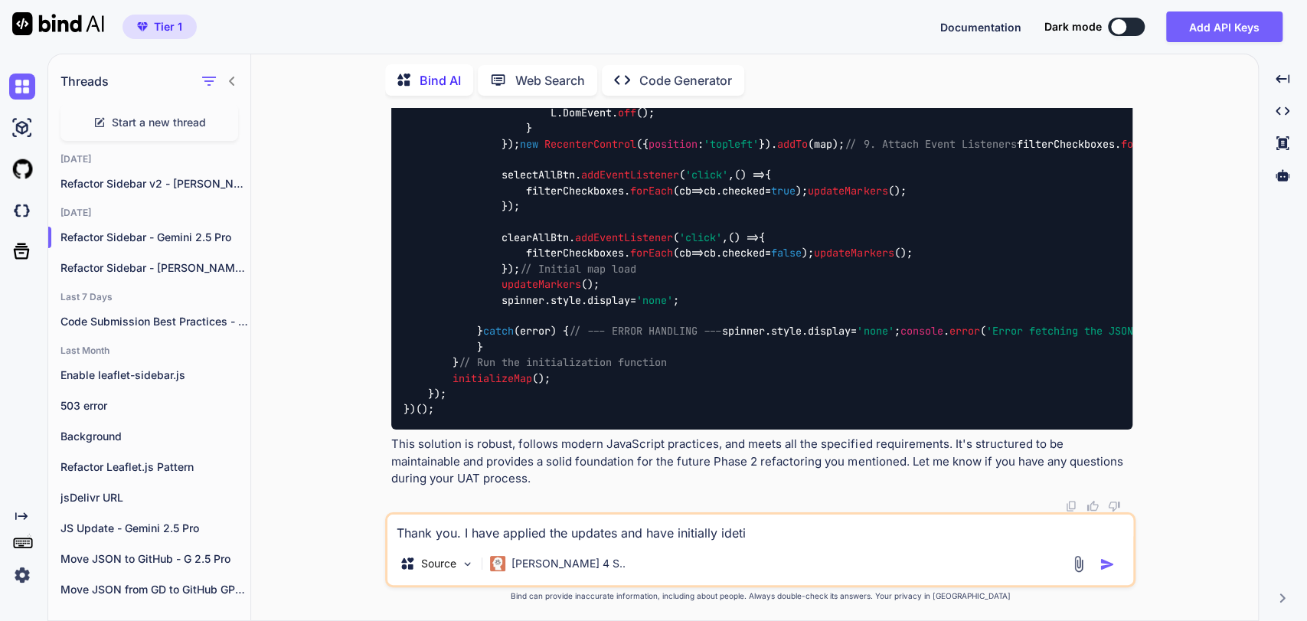
type textarea "x"
type textarea "Thank you. I have applied the updates and have initially ide"
type textarea "x"
type textarea "Thank you. I have applied the updates and have initially id"
type textarea "x"
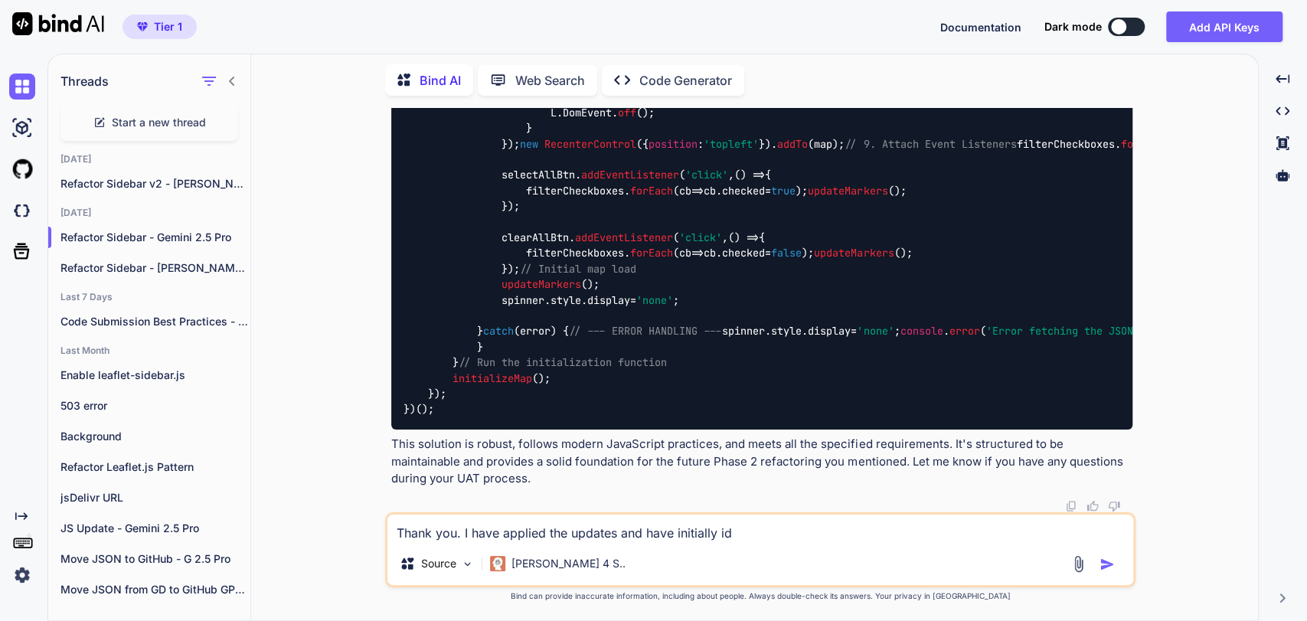
type textarea "Thank you. I have applied the updates and have initially i"
type textarea "x"
type textarea "Thank you. I have applied the updates and have initially"
type textarea "x"
type textarea "Thank you. I have applied the updates and have initially"
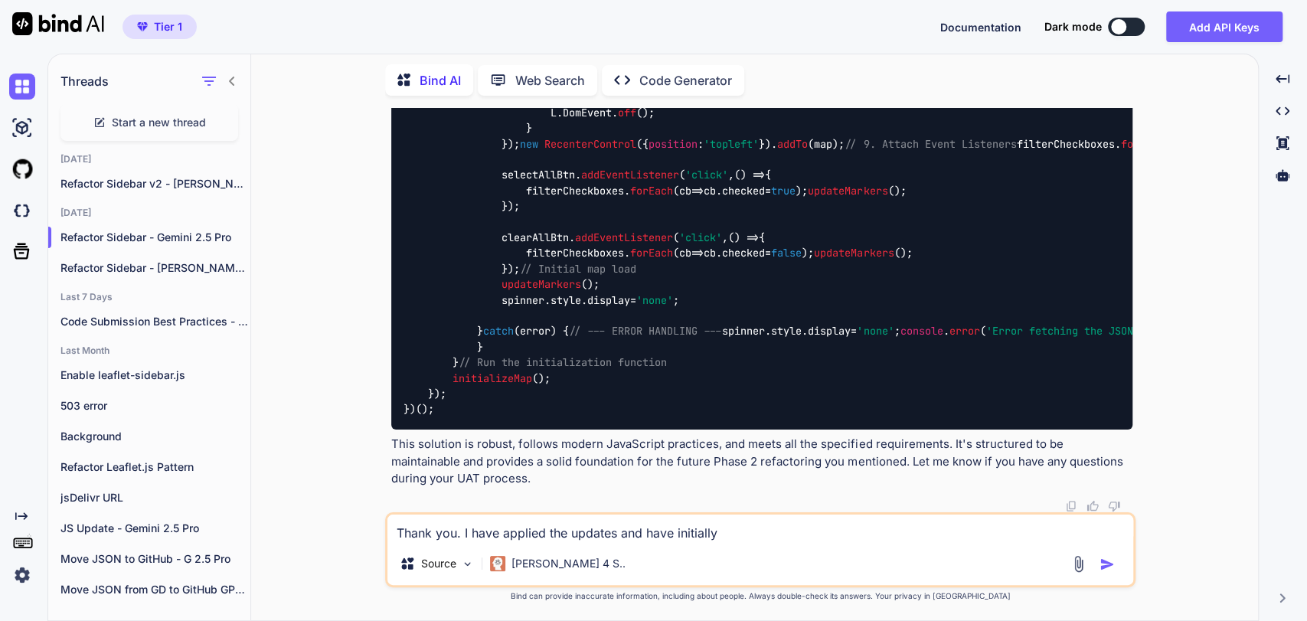
type textarea "x"
type textarea "Thank you. I have applied the updates and have initiall"
type textarea "x"
type textarea "Thank you. I have applied the updates and have initial"
type textarea "x"
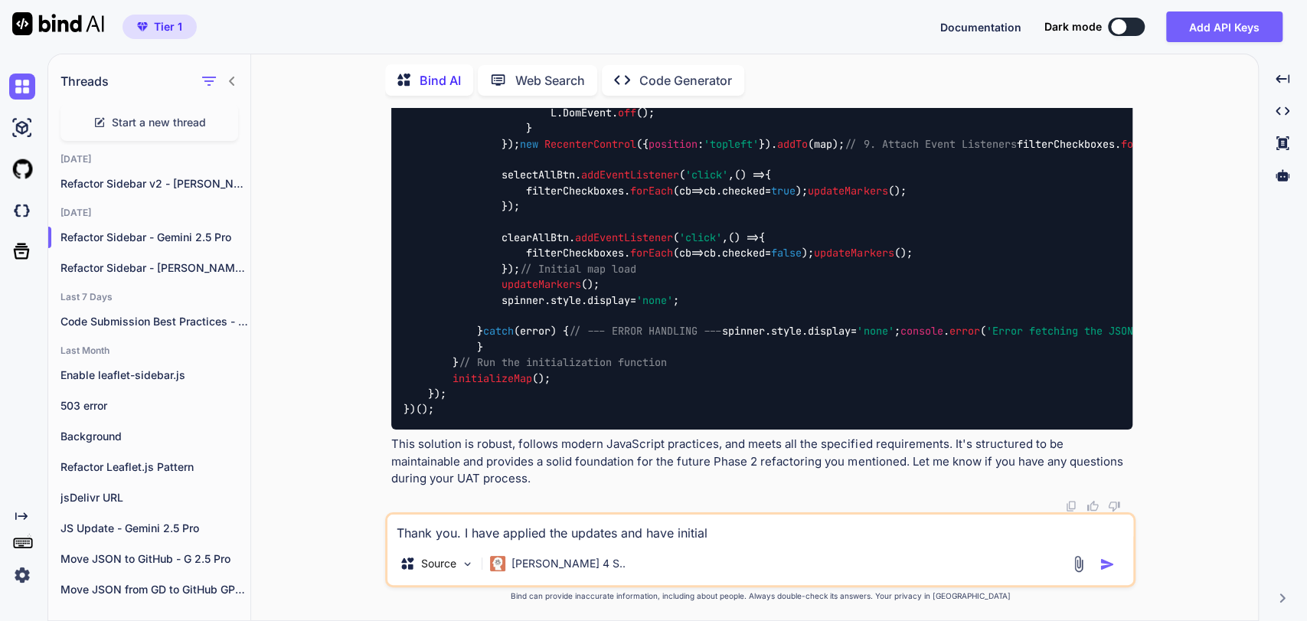
type textarea "Thank you. I have applied the updates and have initia"
type textarea "x"
type textarea "Thank you. I have applied the updates and have initi"
type textarea "x"
type textarea "Thank you. I have applied the updates and have init"
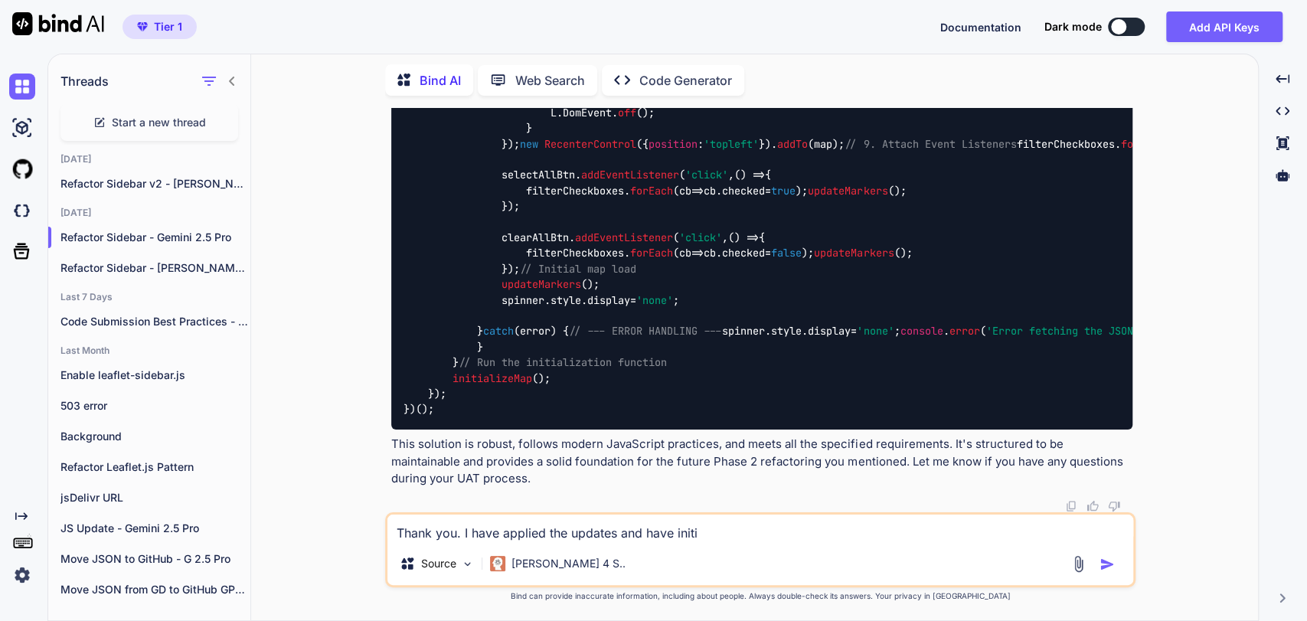
type textarea "x"
type textarea "Thank you. I have applied the updates and have ini"
type textarea "x"
type textarea "Thank you. I have applied the updates and have in"
type textarea "x"
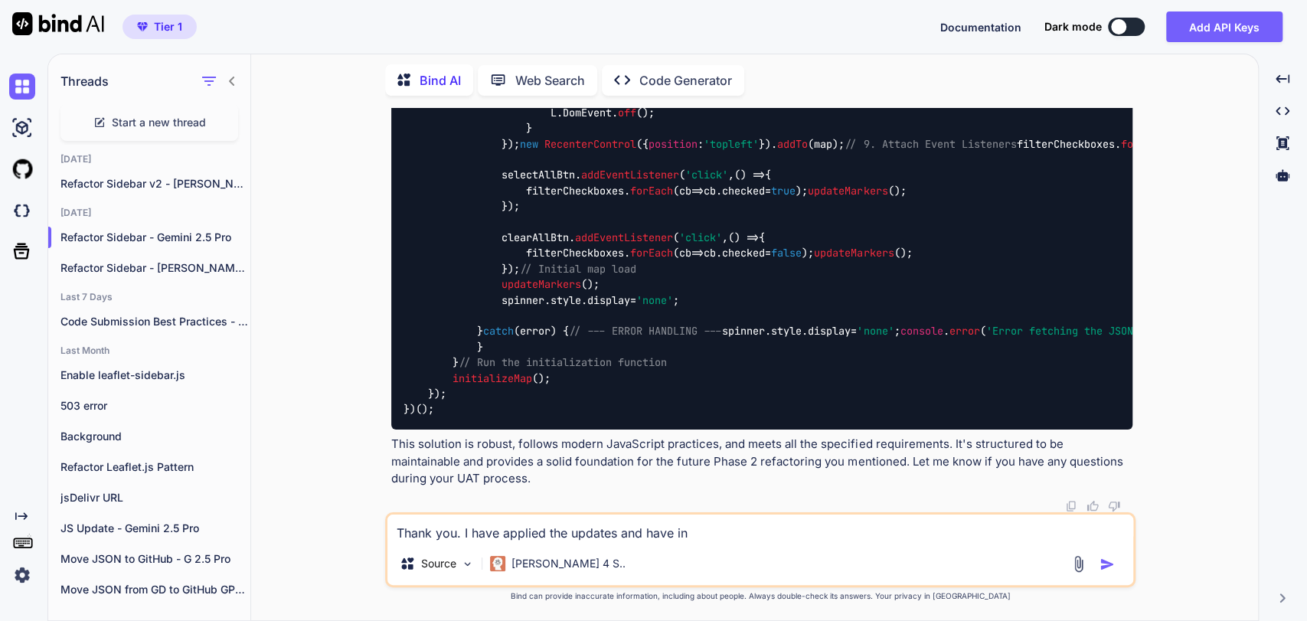
type textarea "Thank you. I have applied the updates and have i"
type textarea "x"
type textarea "Thank you. I have applied the updates and have"
type textarea "x"
type textarea "Thank you. I have applied the updates and have"
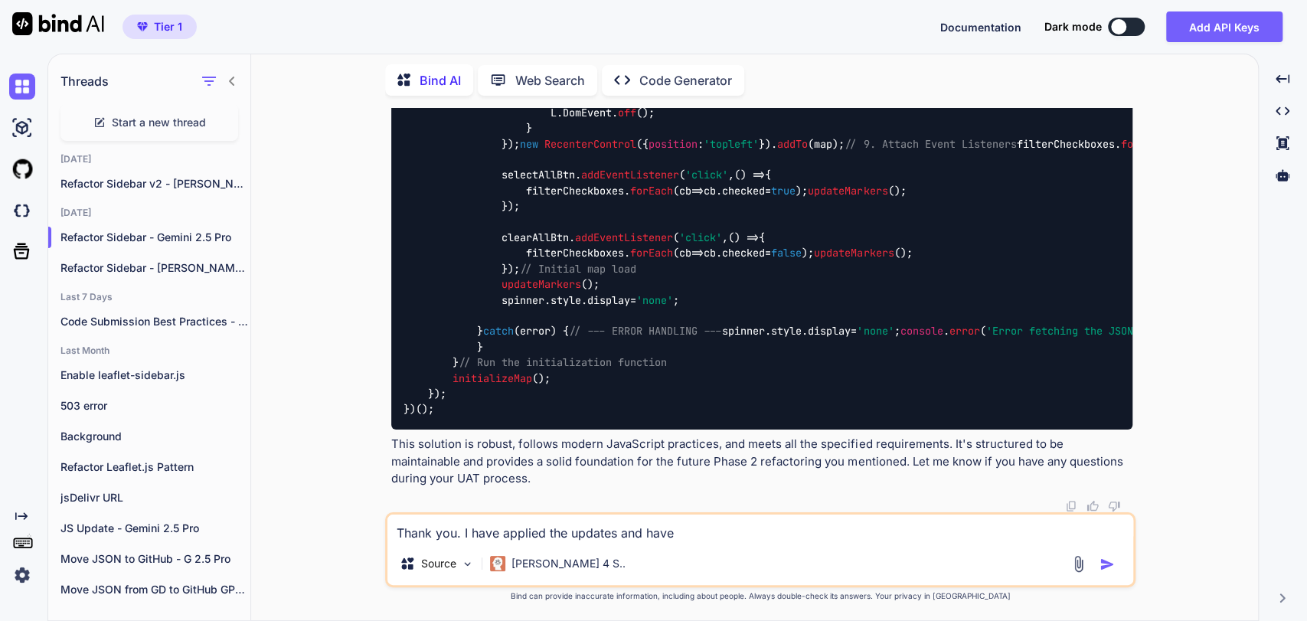
type textarea "x"
type textarea "Thank you. I have applied the updates and hav"
type textarea "x"
type textarea "Thank you. I have applied the updates and ha"
type textarea "x"
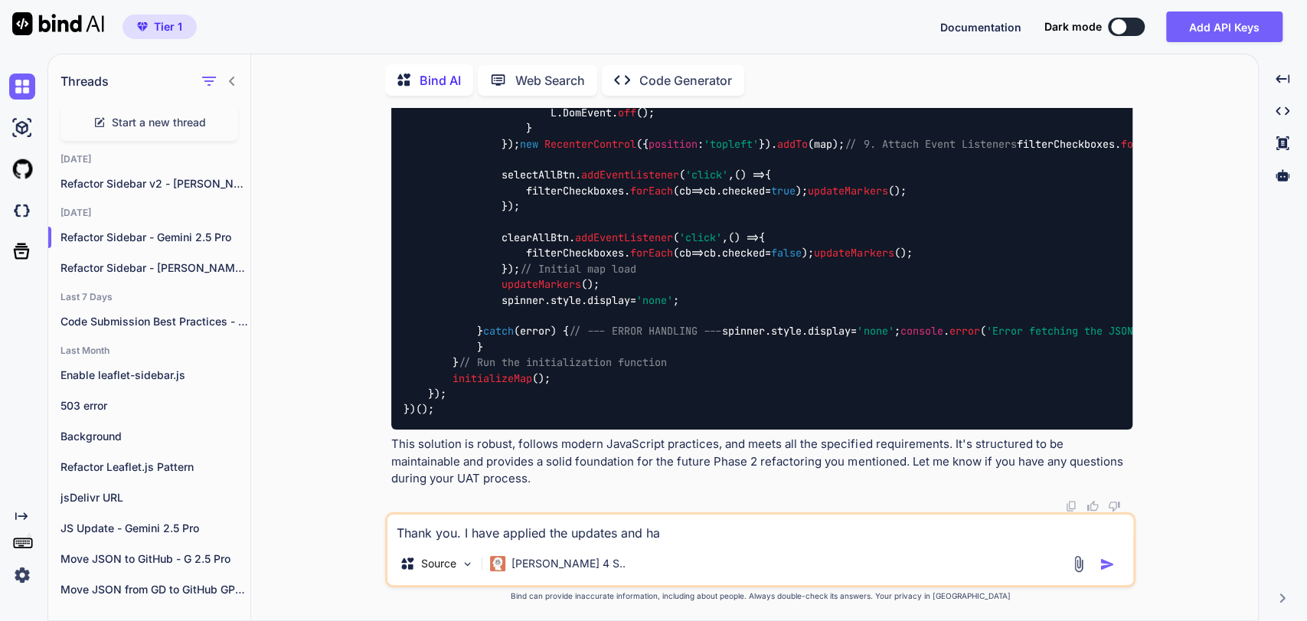
type textarea "Thank you. I have applied the updates and h"
type textarea "x"
type textarea "Thank you. I have applied the updates and"
type textarea "x"
type textarea "Thank you. I have applied the updates and i"
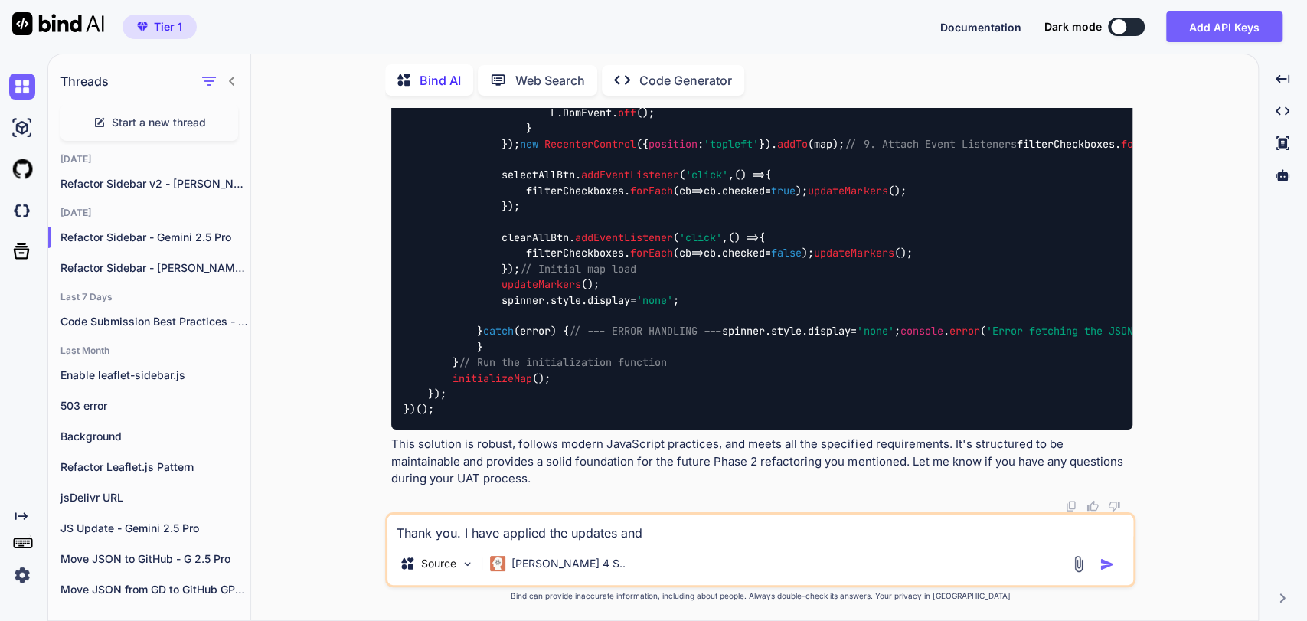
type textarea "x"
type textarea "Thank you. I have applied the updates and in"
type textarea "x"
type textarea "Thank you. I have applied the updates and in"
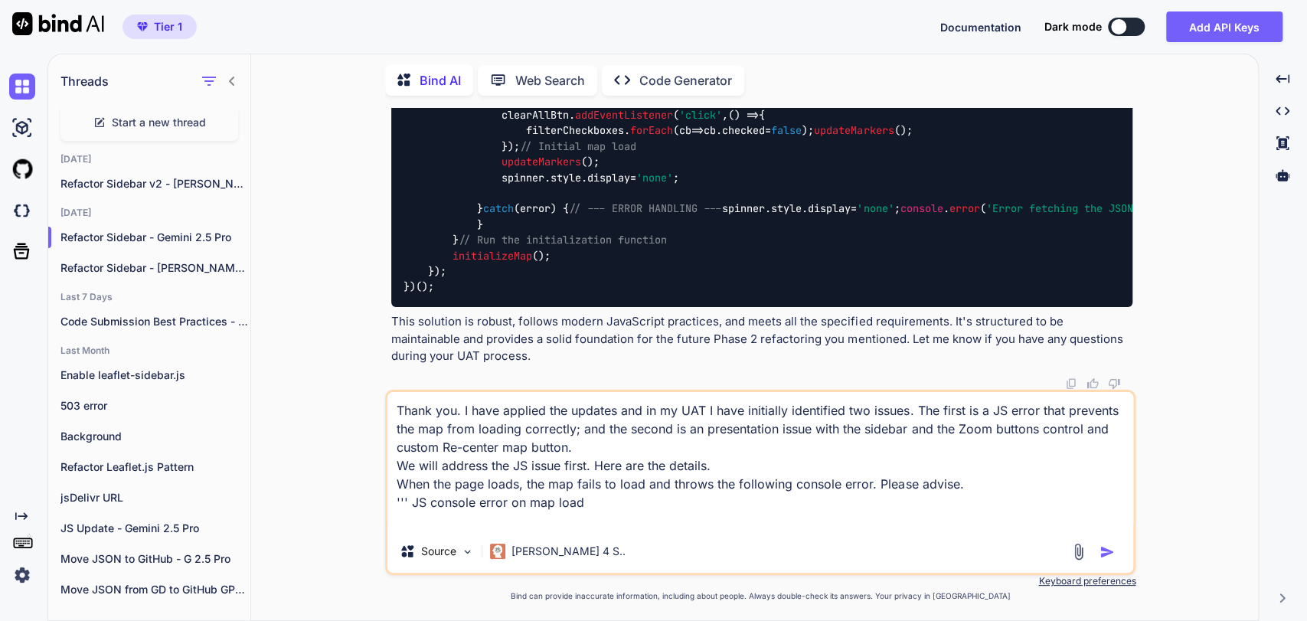
paste textarea "Error fetching the JSON data: TypeError: Cannot read properties of undefined (r…"
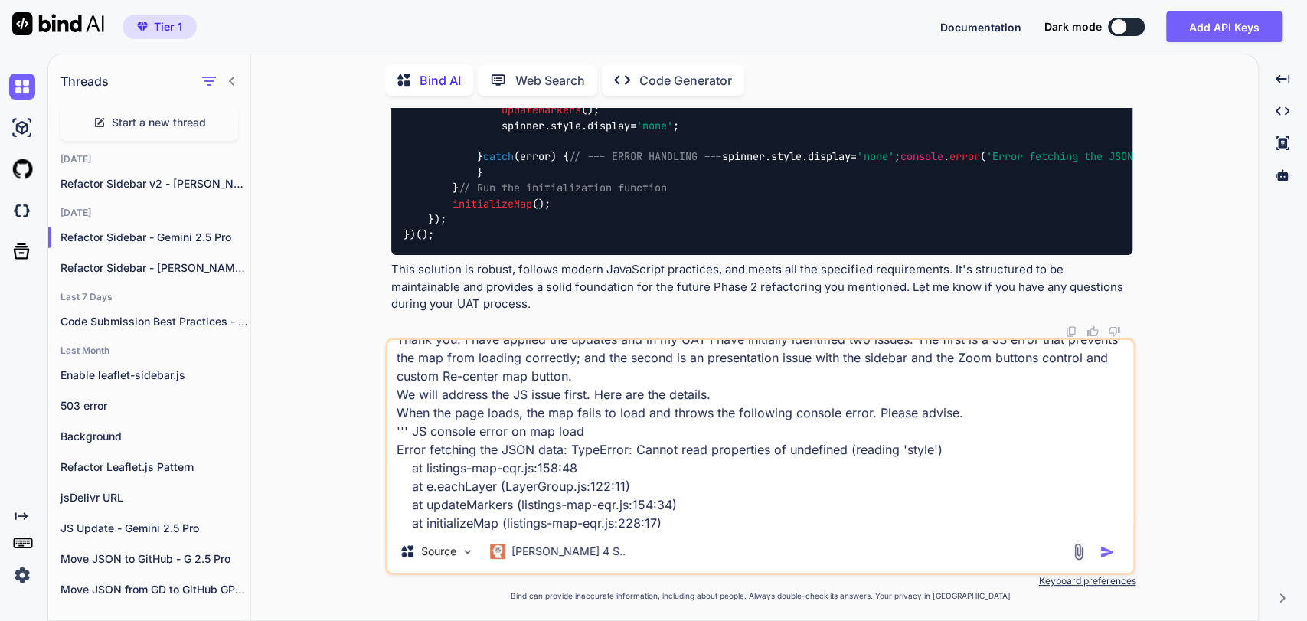
click at [1107, 547] on img "button" at bounding box center [1107, 551] width 15 height 15
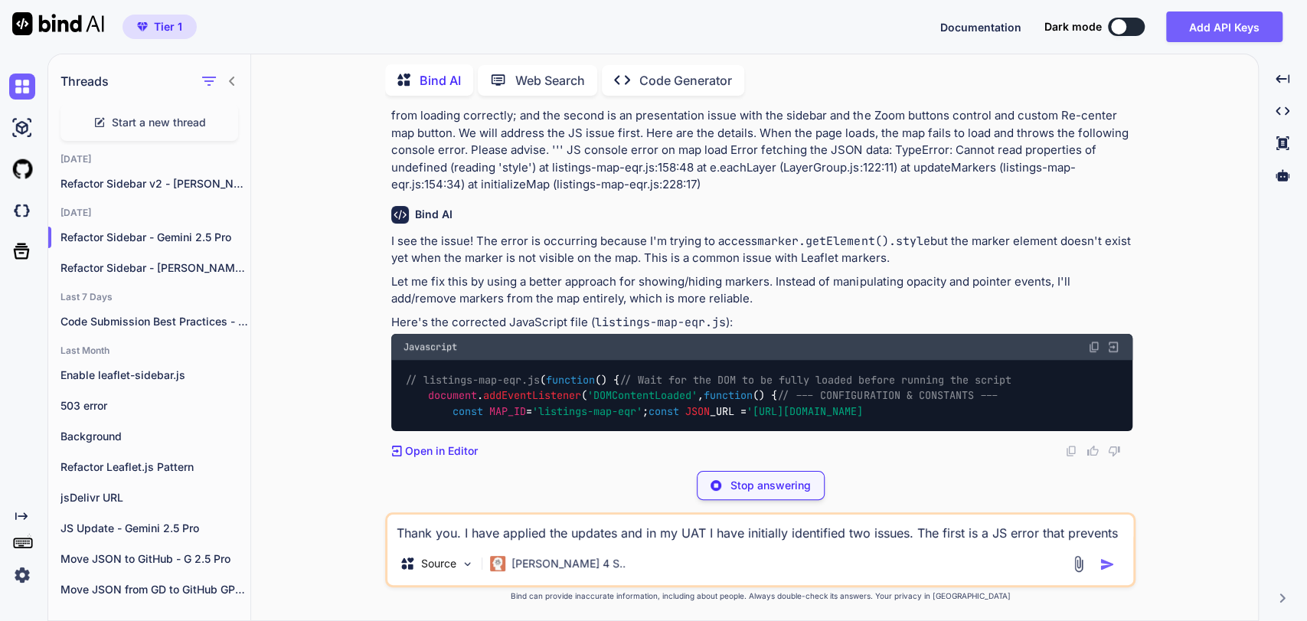
scroll to position [12599, 0]
click at [847, 308] on p "Let me fix this by using a better approach for showing/hiding markers. Instead …" at bounding box center [761, 290] width 741 height 34
click at [615, 330] on code "listings-map-eqr.js" at bounding box center [660, 322] width 131 height 15
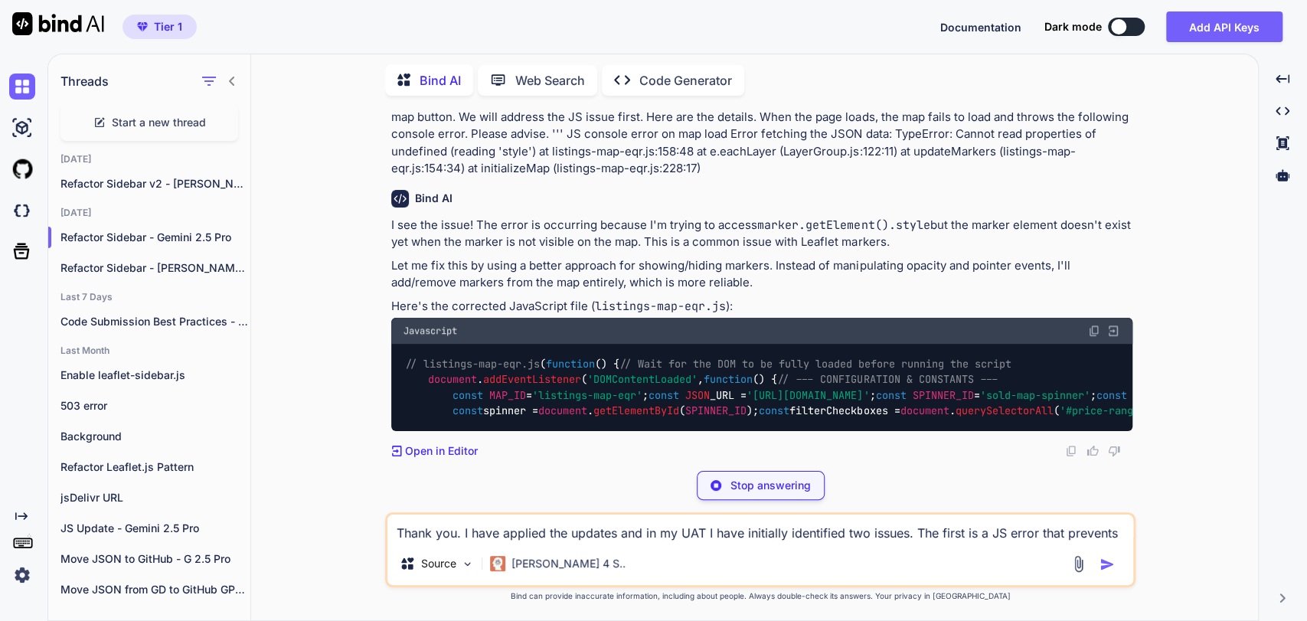
scroll to position [13024, 0]
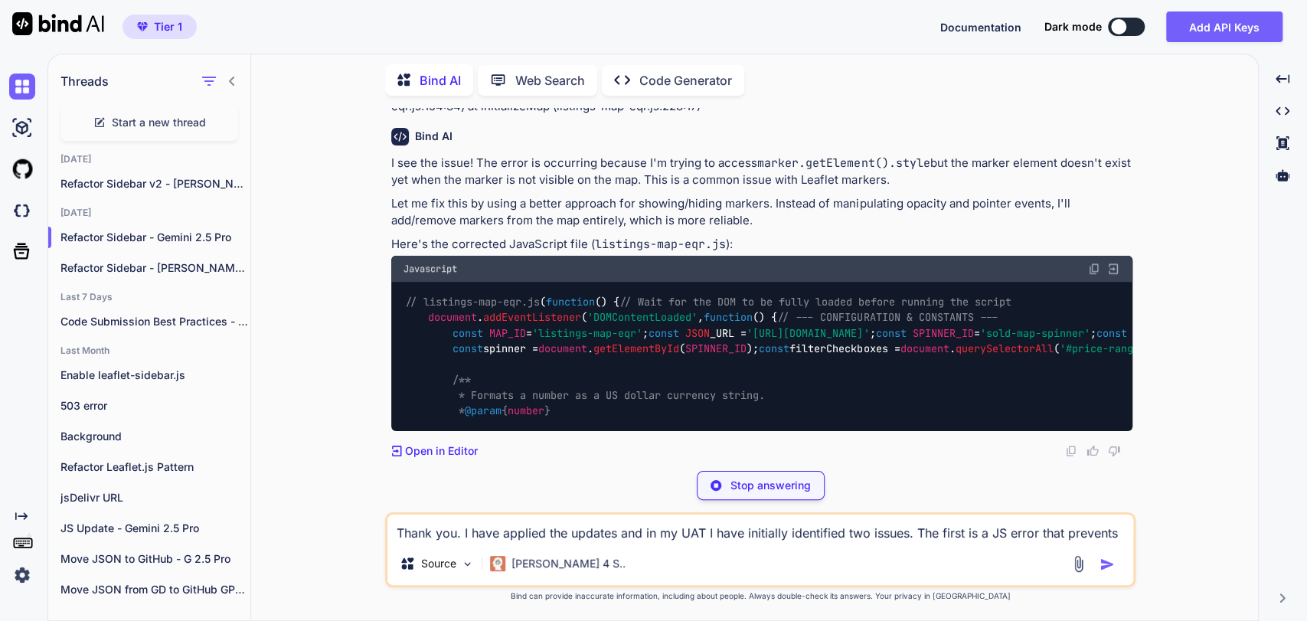
click at [292, 225] on div "You Bind AI Of course. I'd be happy to help you with this project. Your require…" at bounding box center [760, 364] width 995 height 512
drag, startPoint x: 720, startPoint y: 296, endPoint x: 735, endPoint y: 299, distance: 15.5
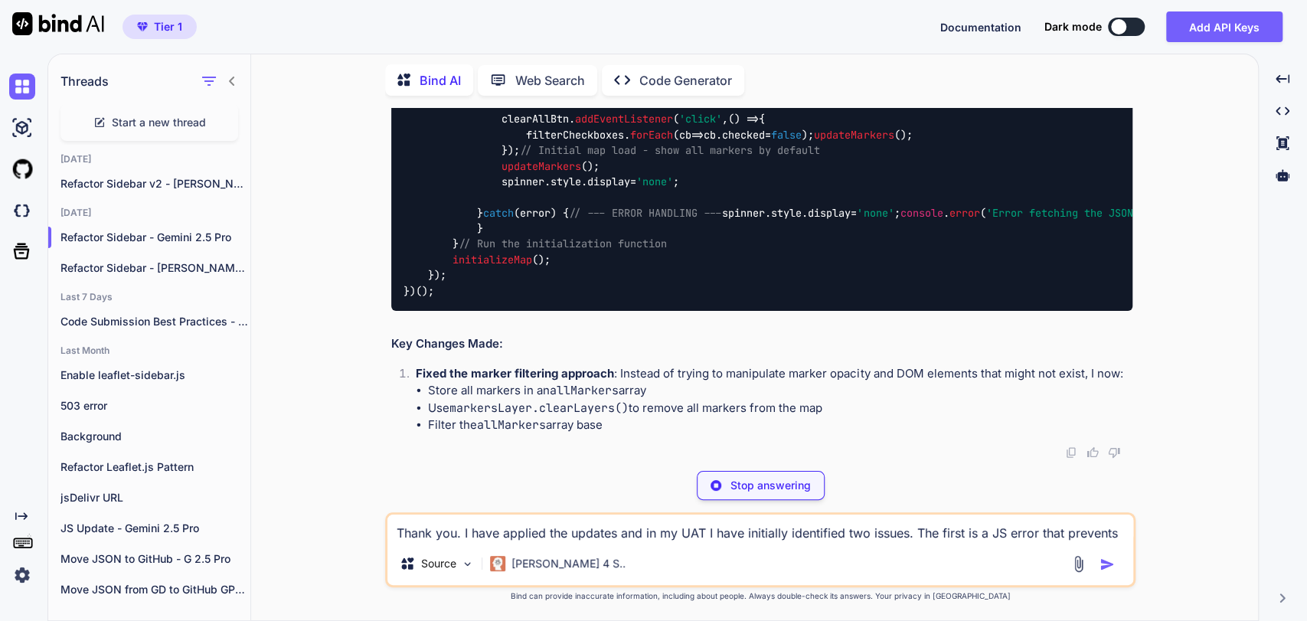
scroll to position [16566, 0]
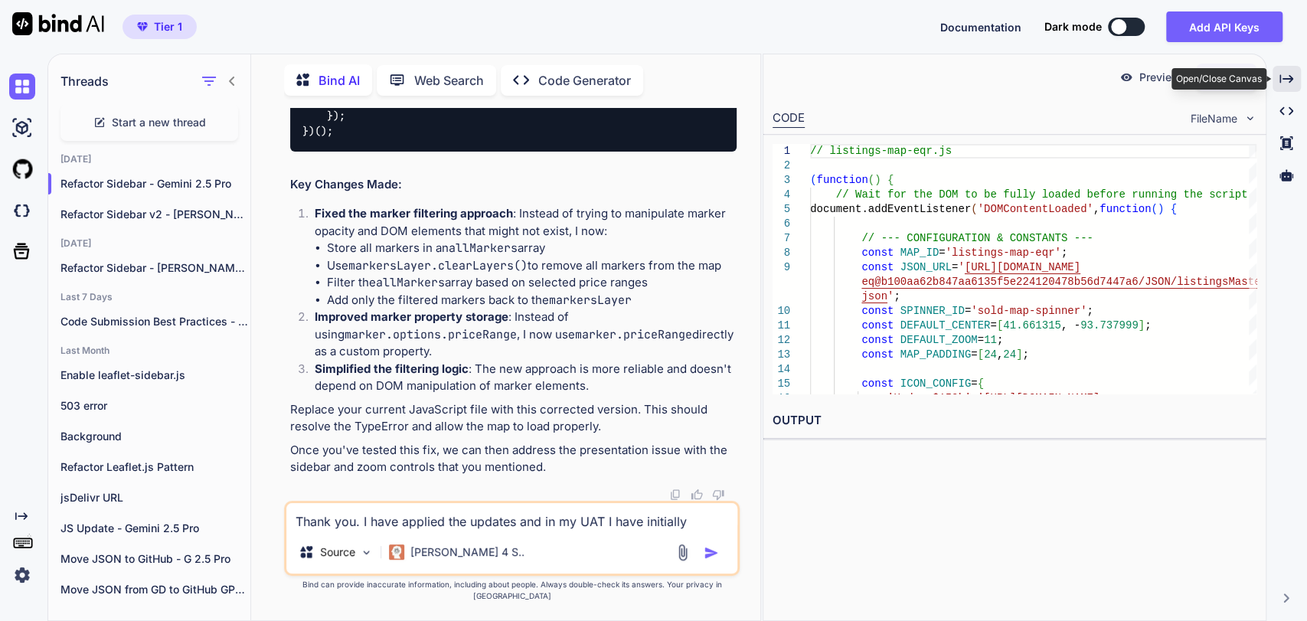
click at [1107, 76] on icon at bounding box center [1287, 78] width 14 height 8
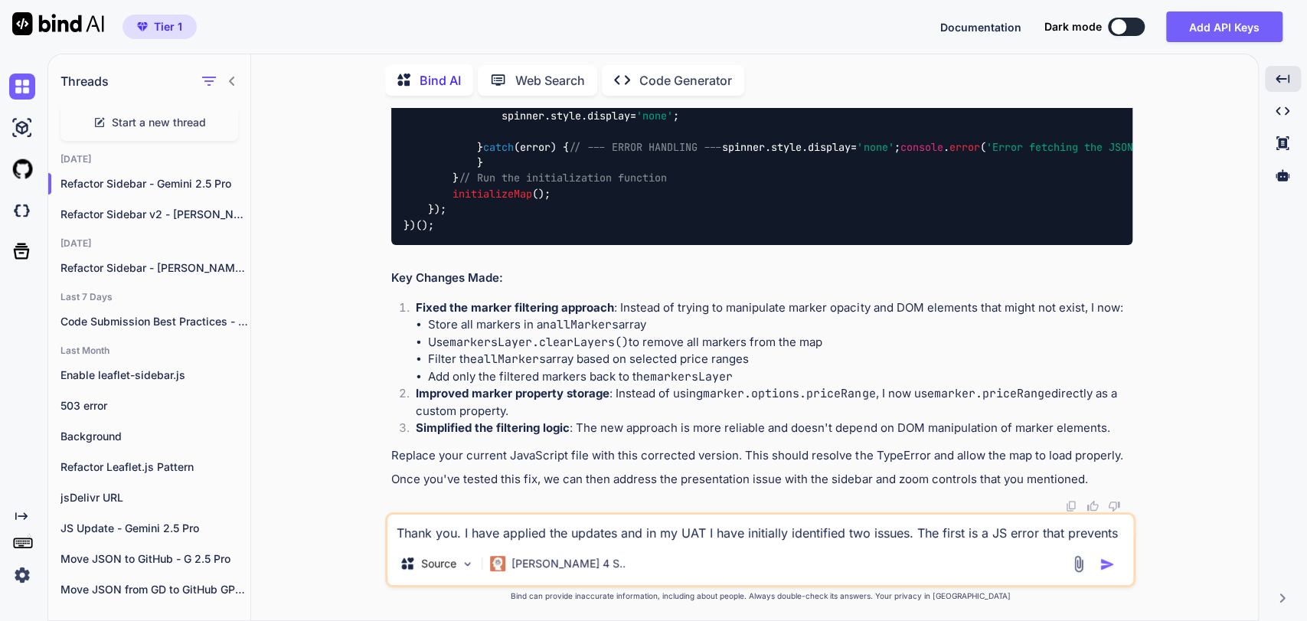
scroll to position [16523, 0]
click at [557, 312] on strong "Fixed the marker filtering approach" at bounding box center [515, 307] width 198 height 15
click at [731, 312] on p "Fixed the marker filtering approach : Instead of trying to manipulate marker op…" at bounding box center [774, 308] width 717 height 18
click at [541, 457] on p "Replace your current JavaScript file with this corrected version. This should r…" at bounding box center [761, 456] width 741 height 18
click at [665, 430] on p "Simplified the filtering logic : The new approach is more reliable and doesn't …" at bounding box center [774, 429] width 717 height 18
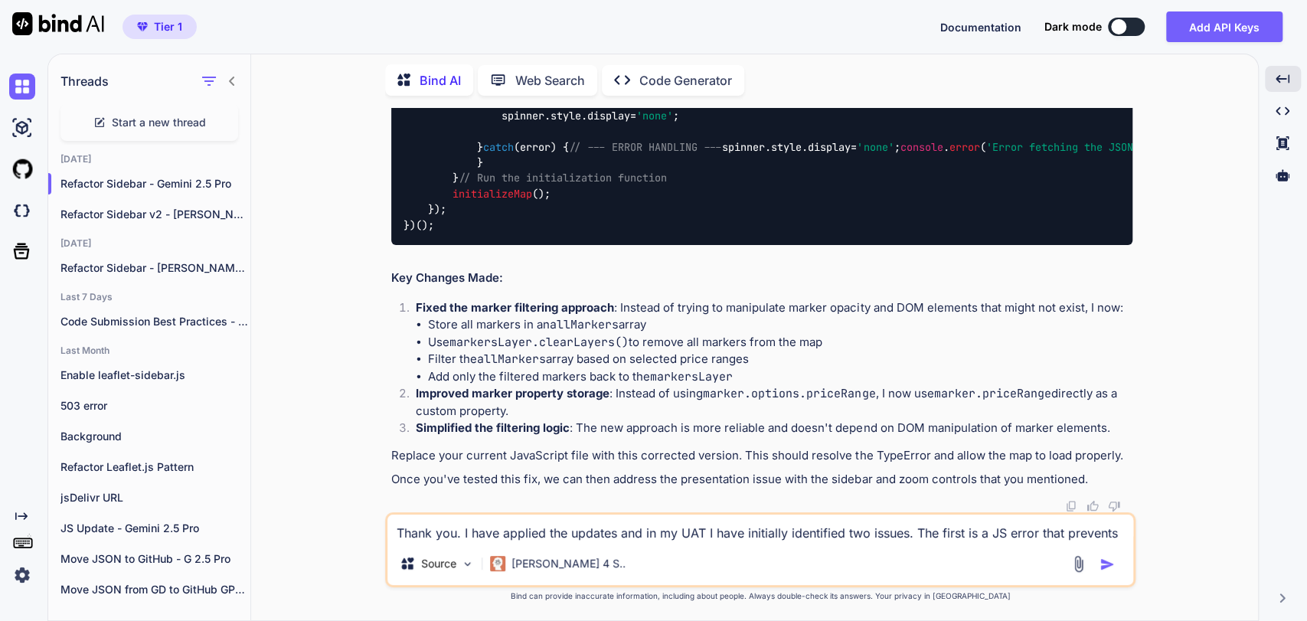
scroll to position [16013, 0]
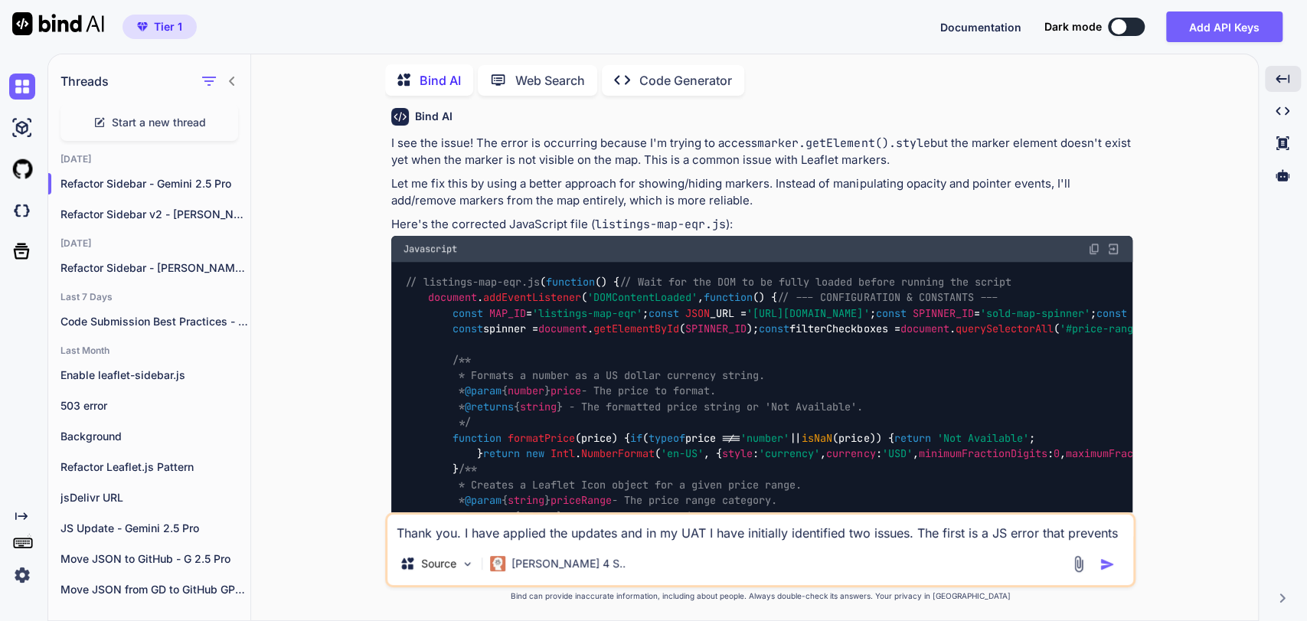
scroll to position [8526, 0]
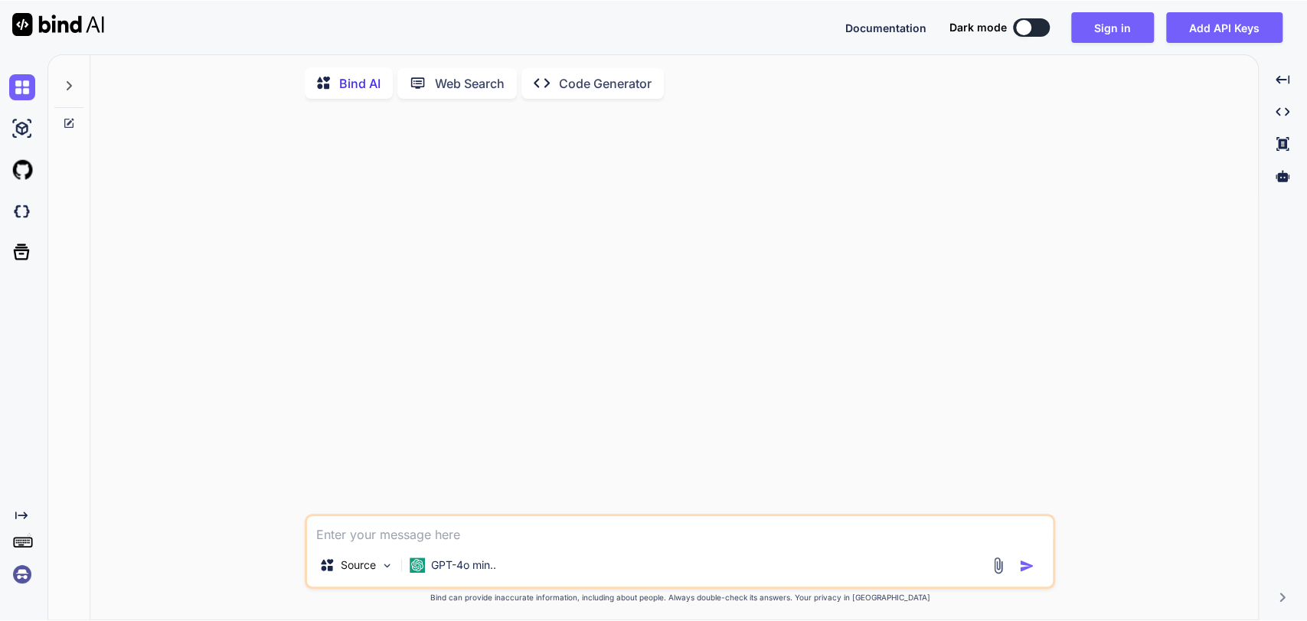
scroll to position [5, 0]
type textarea "x"
